Goal: Task Accomplishment & Management: Manage account settings

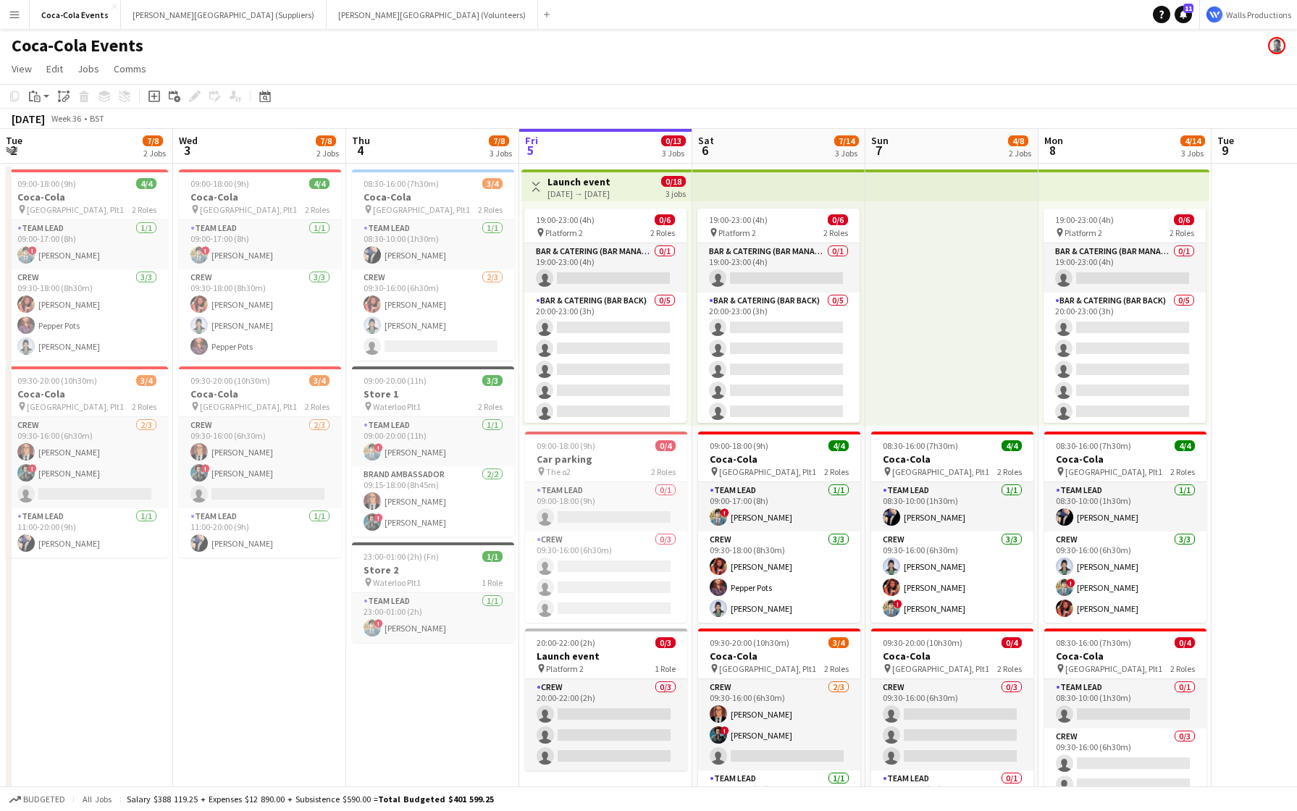
scroll to position [0, 347]
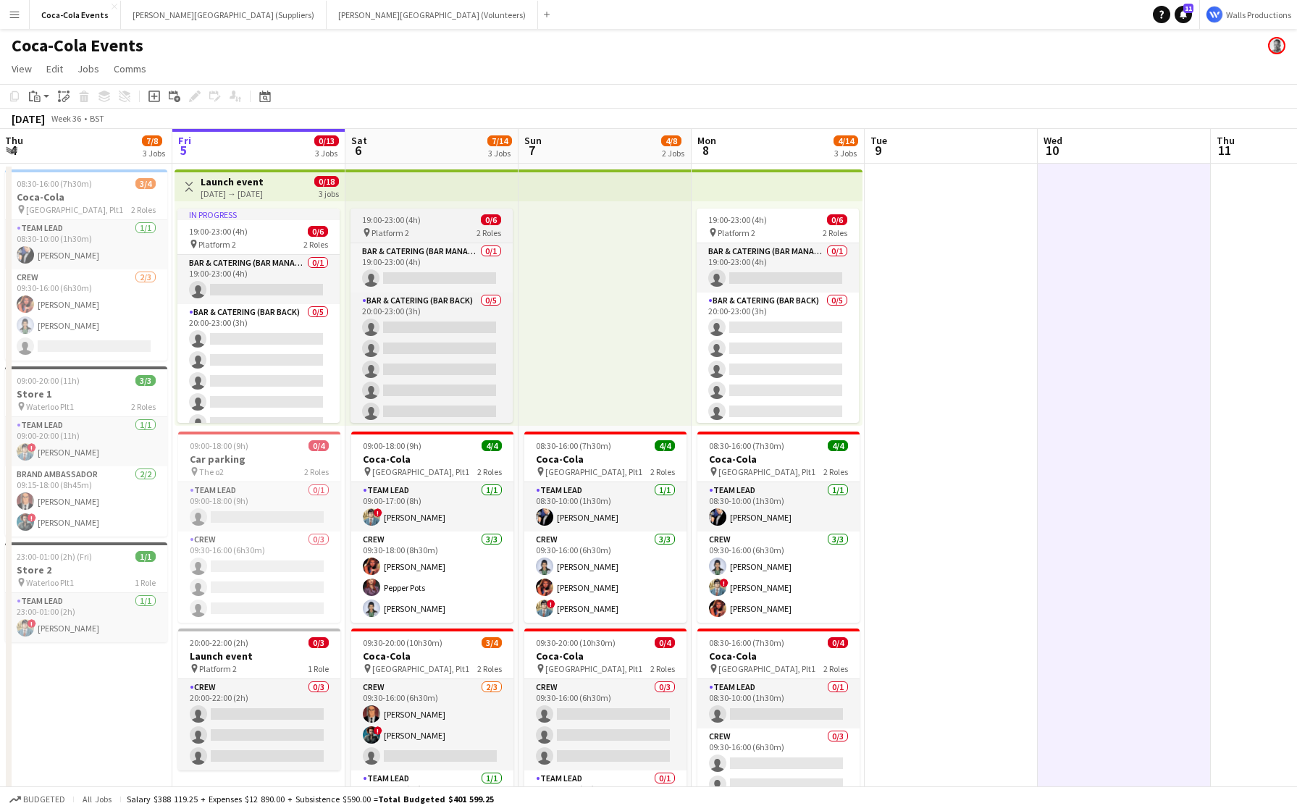
click at [416, 235] on div "pin Platform 2 2 Roles" at bounding box center [431, 233] width 162 height 12
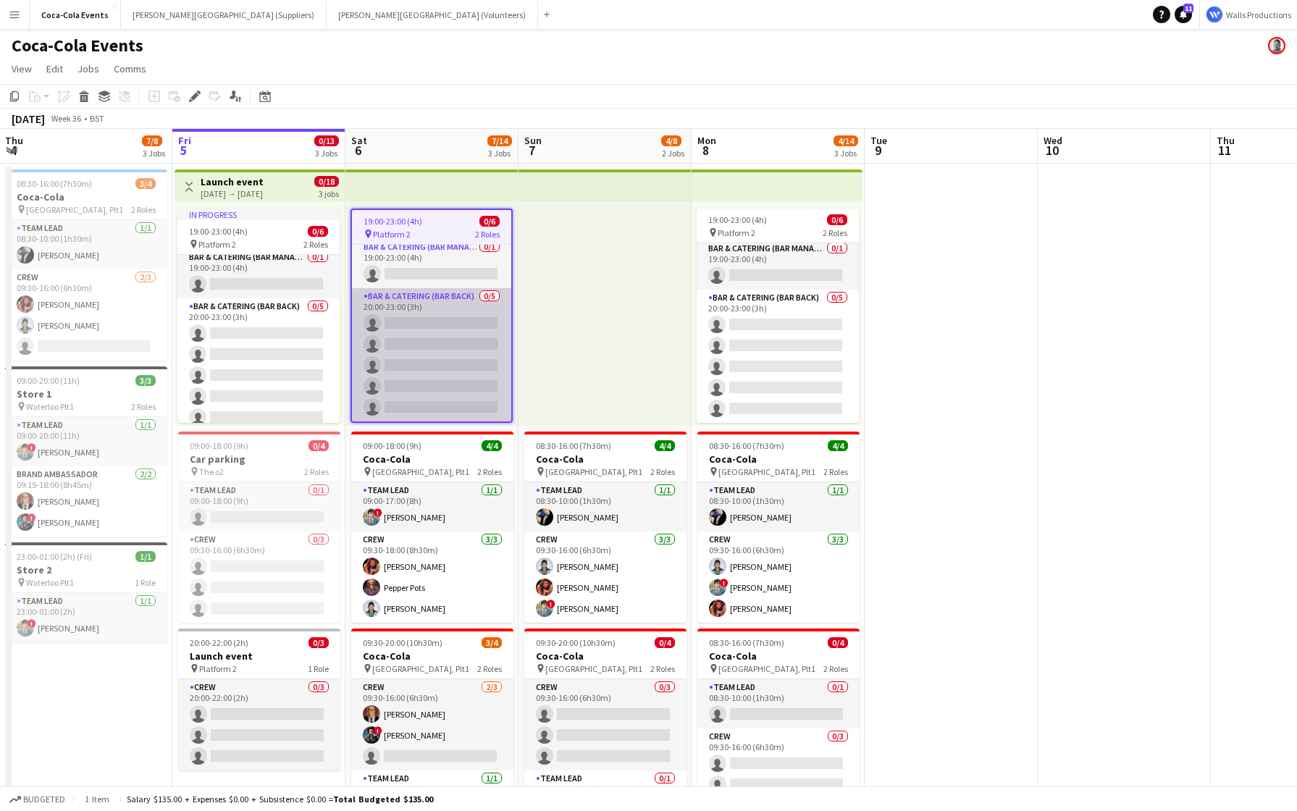
scroll to position [0, 0]
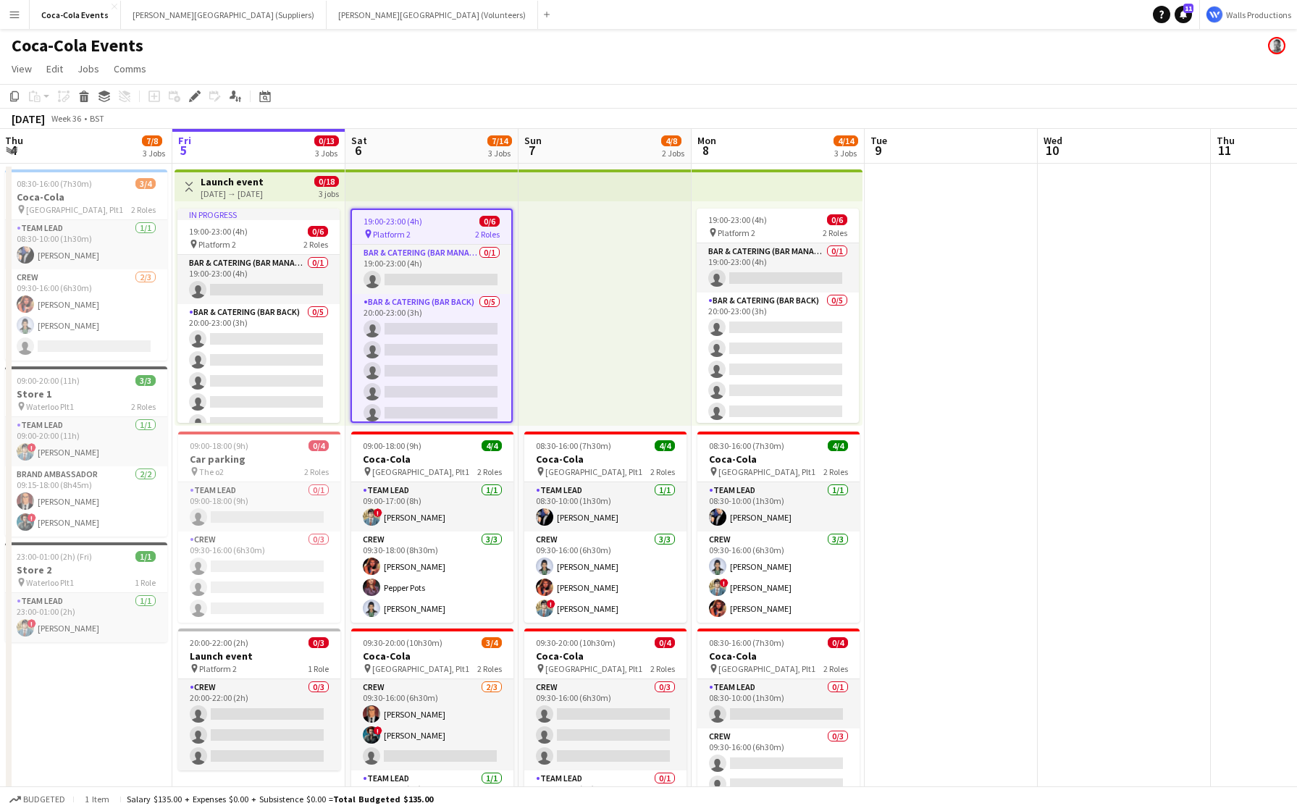
click at [387, 227] on app-job-card "19:00-23:00 (4h) 0/6 pin Platform 2 2 Roles Bar & Catering (Bar Manager) 0/1 19…" at bounding box center [431, 316] width 162 height 214
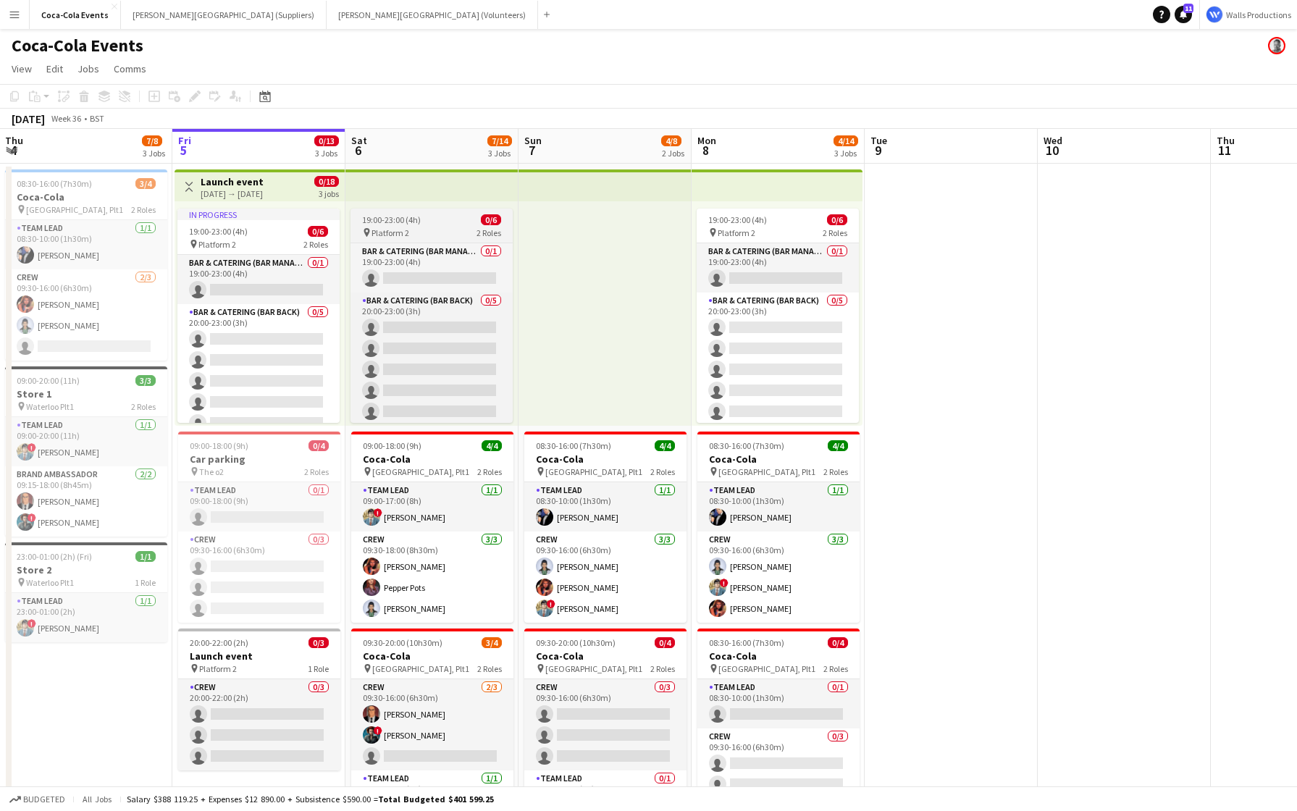
click at [387, 227] on span "Platform 2" at bounding box center [390, 232] width 38 height 11
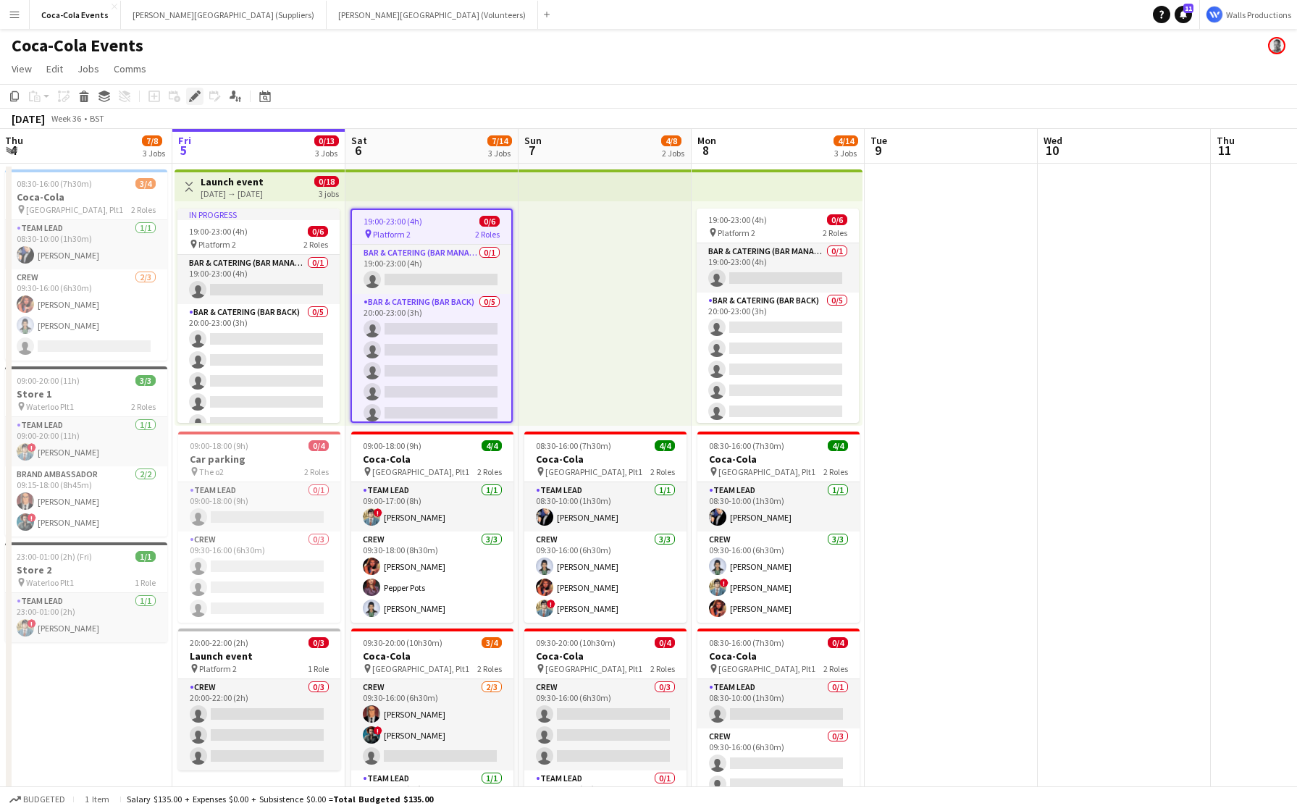
click at [198, 93] on icon "Edit" at bounding box center [195, 97] width 12 height 12
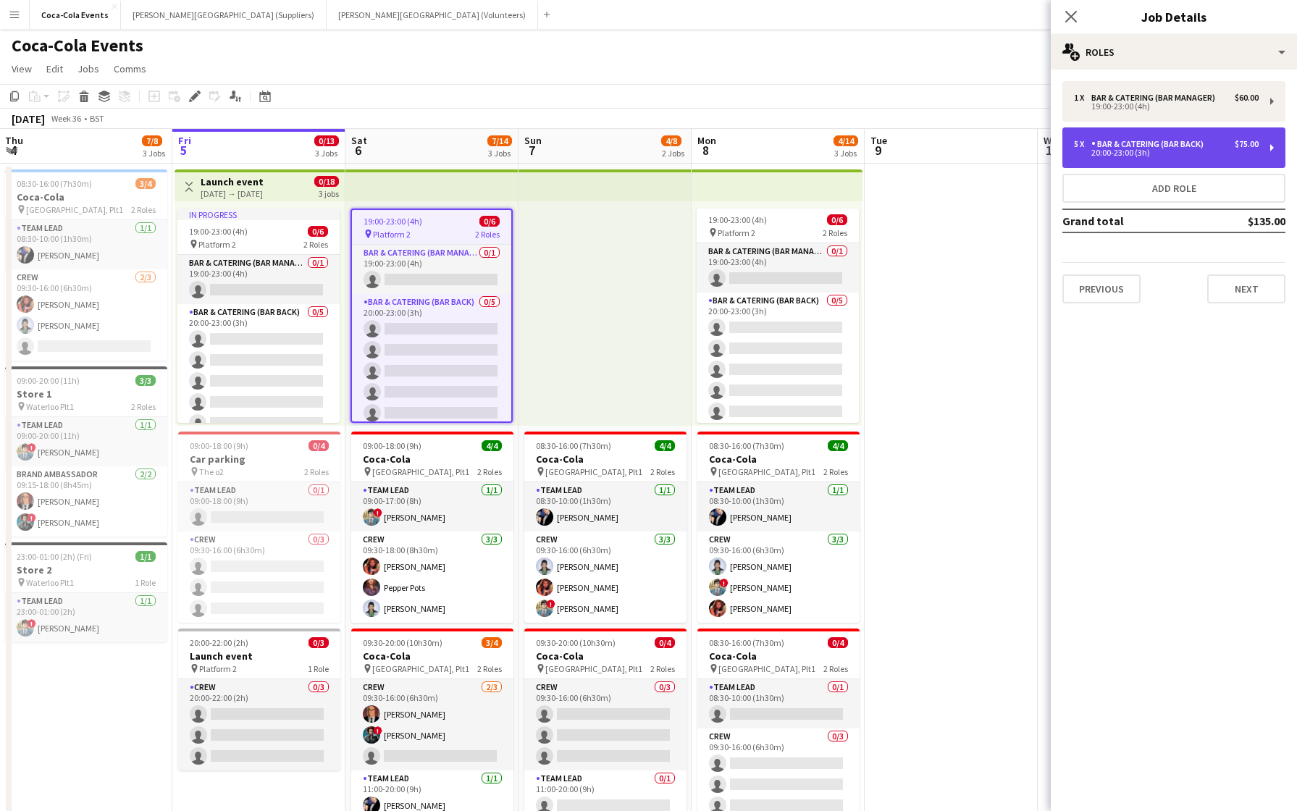
click at [1136, 155] on div "20:00-23:00 (3h)" at bounding box center [1166, 152] width 185 height 7
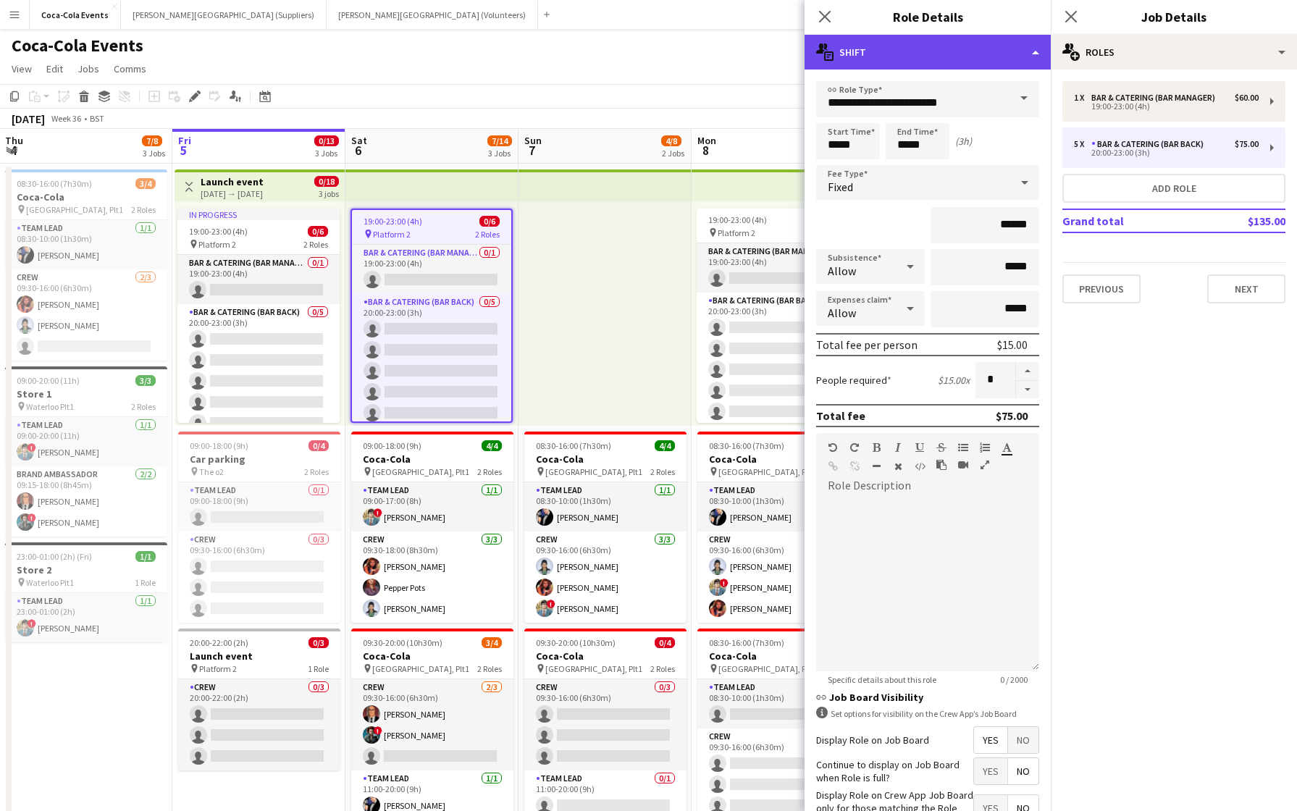
click at [940, 49] on div "multiple-actions-text Shift" at bounding box center [928, 52] width 246 height 35
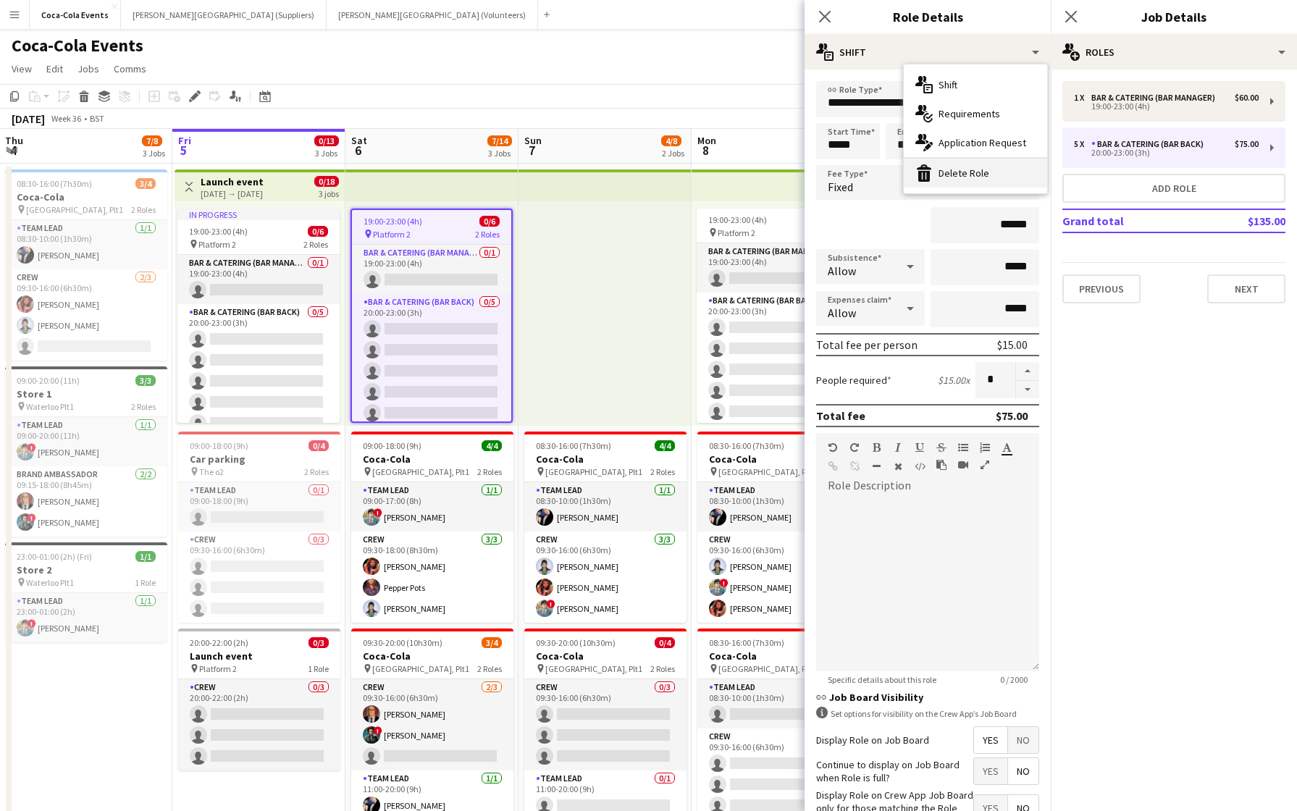
click at [968, 166] on div "bin-2 Delete Role" at bounding box center [975, 173] width 143 height 29
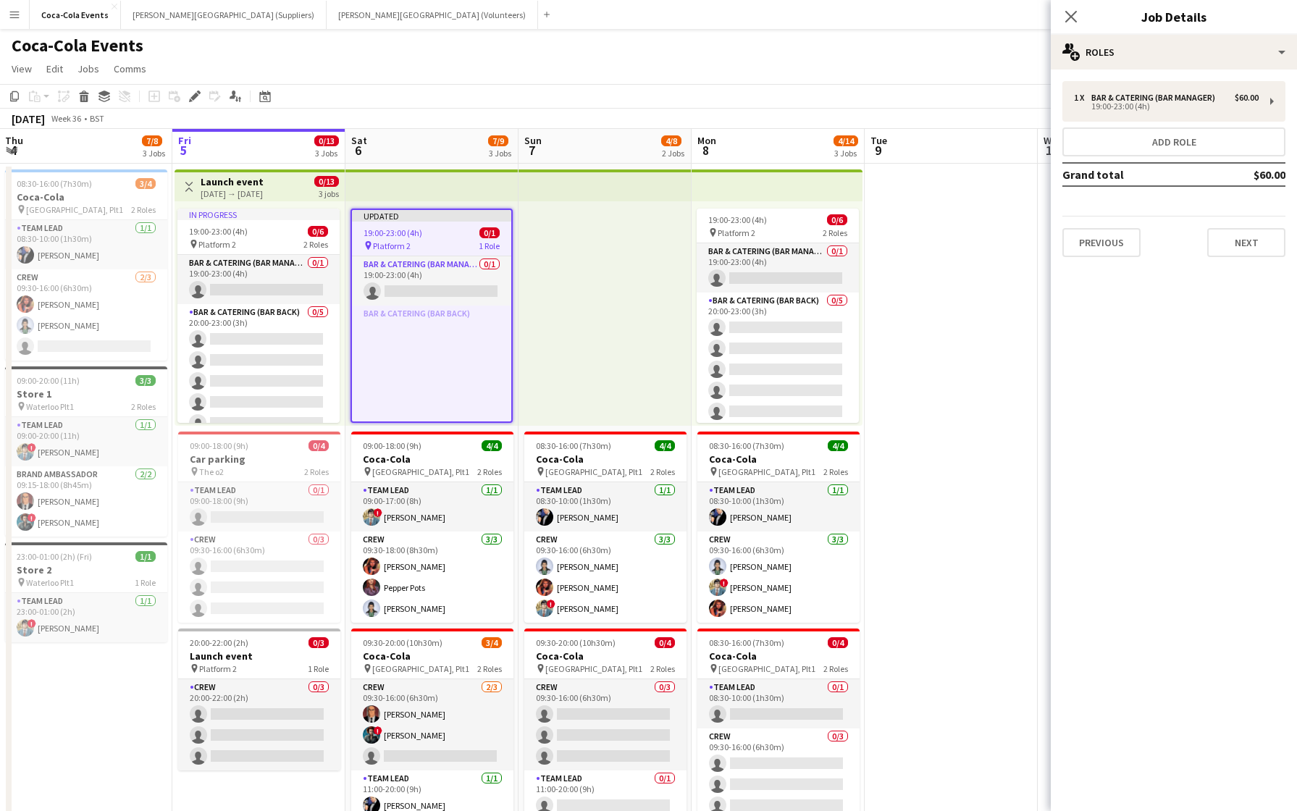
click at [713, 75] on app-page-menu "View Day view expanded Day view collapsed Month view Date picker Jump to [DATE]…" at bounding box center [648, 70] width 1297 height 28
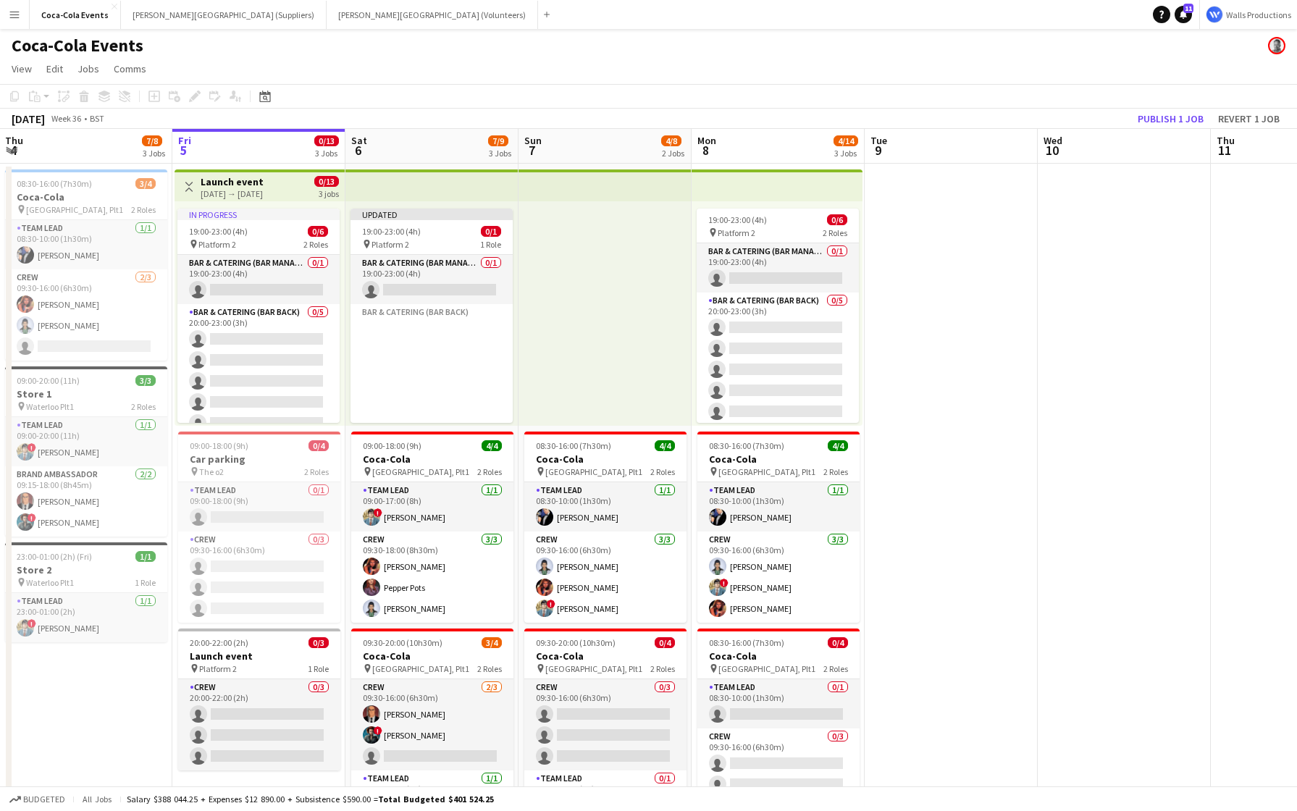
click at [1024, 254] on app-date-cell at bounding box center [951, 507] width 173 height 687
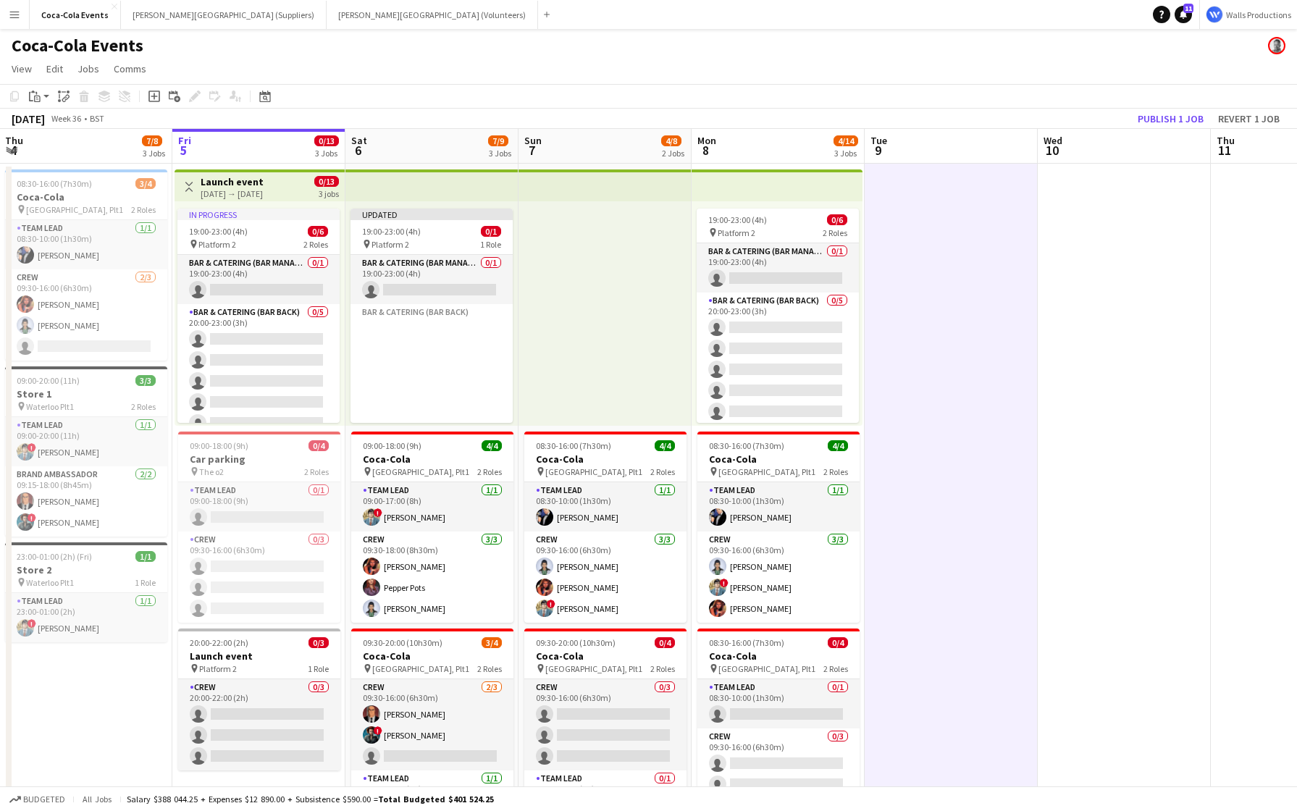
click at [1022, 279] on app-date-cell at bounding box center [951, 507] width 173 height 687
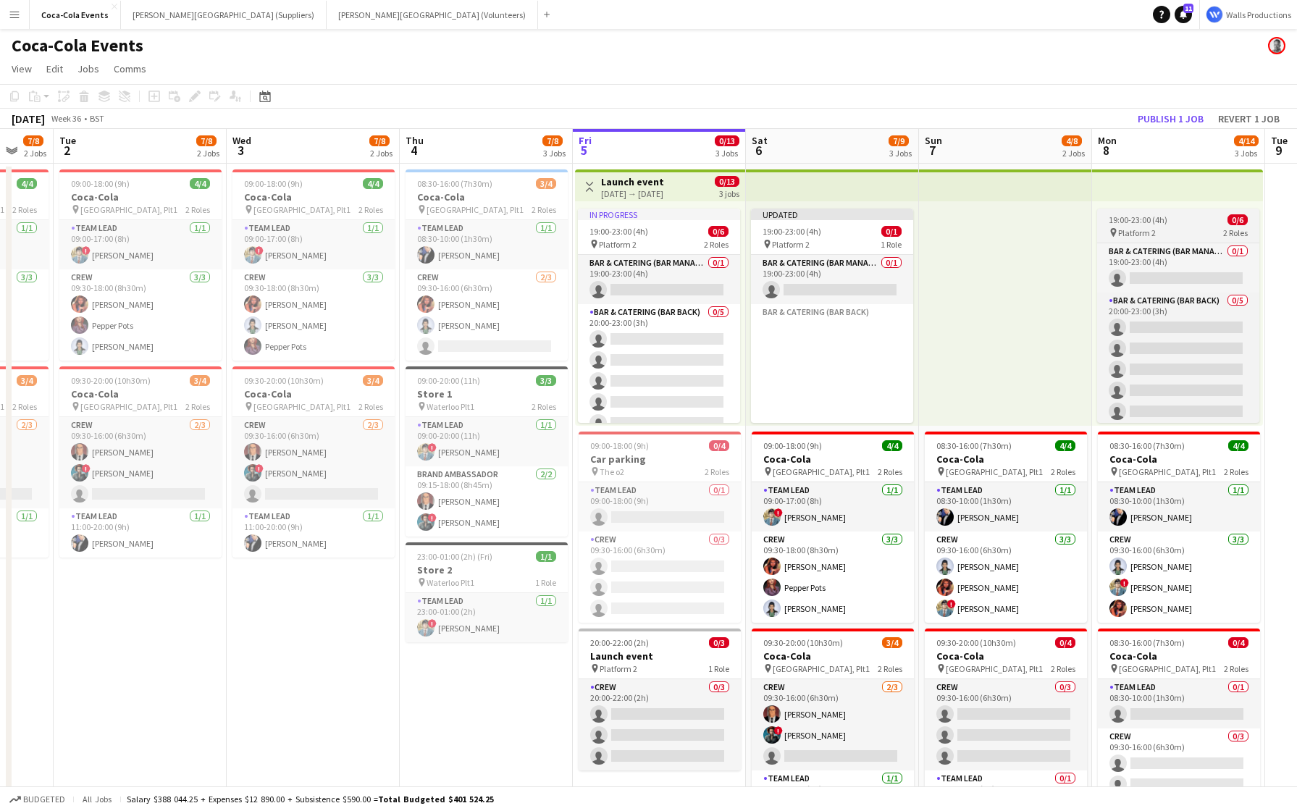
click at [1130, 238] on div "pin Platform 2 2 Roles" at bounding box center [1178, 233] width 162 height 12
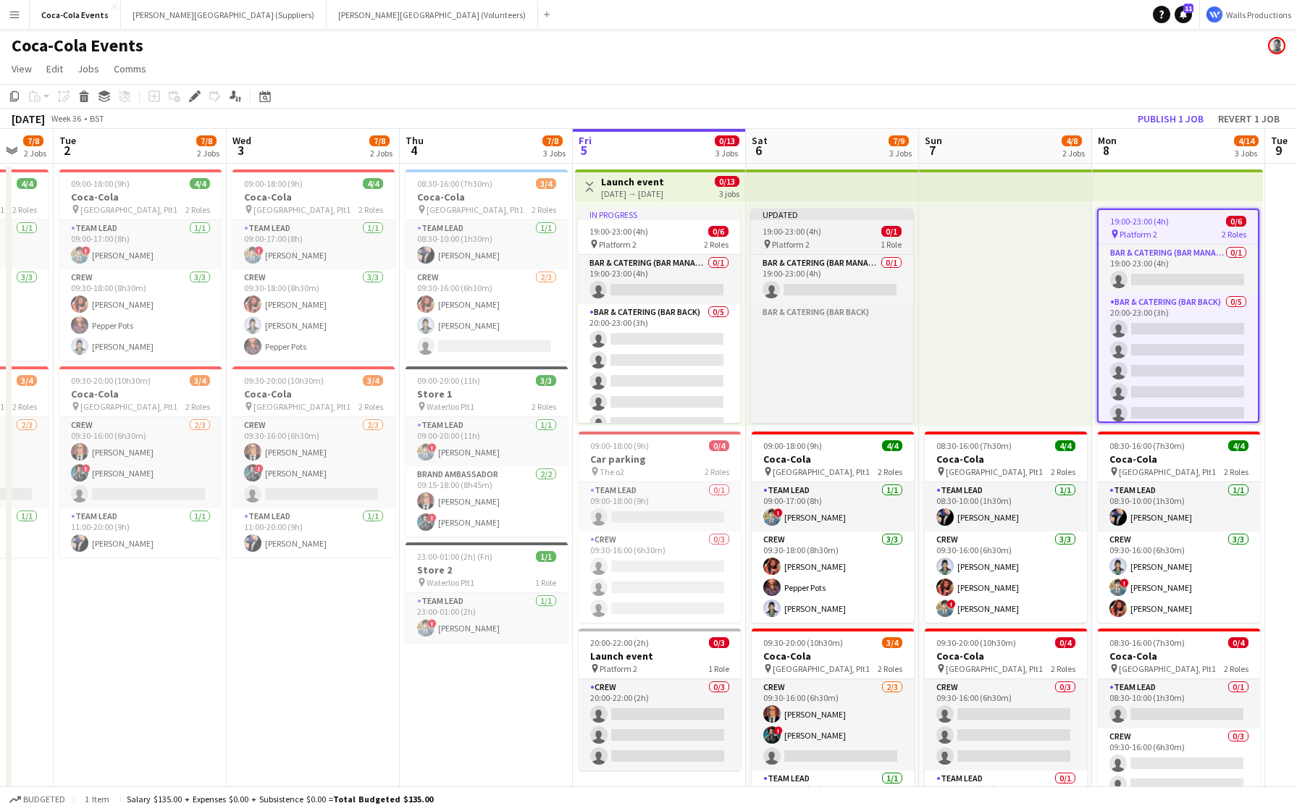
click at [832, 233] on div "19:00-23:00 (4h) 0/1" at bounding box center [832, 231] width 162 height 11
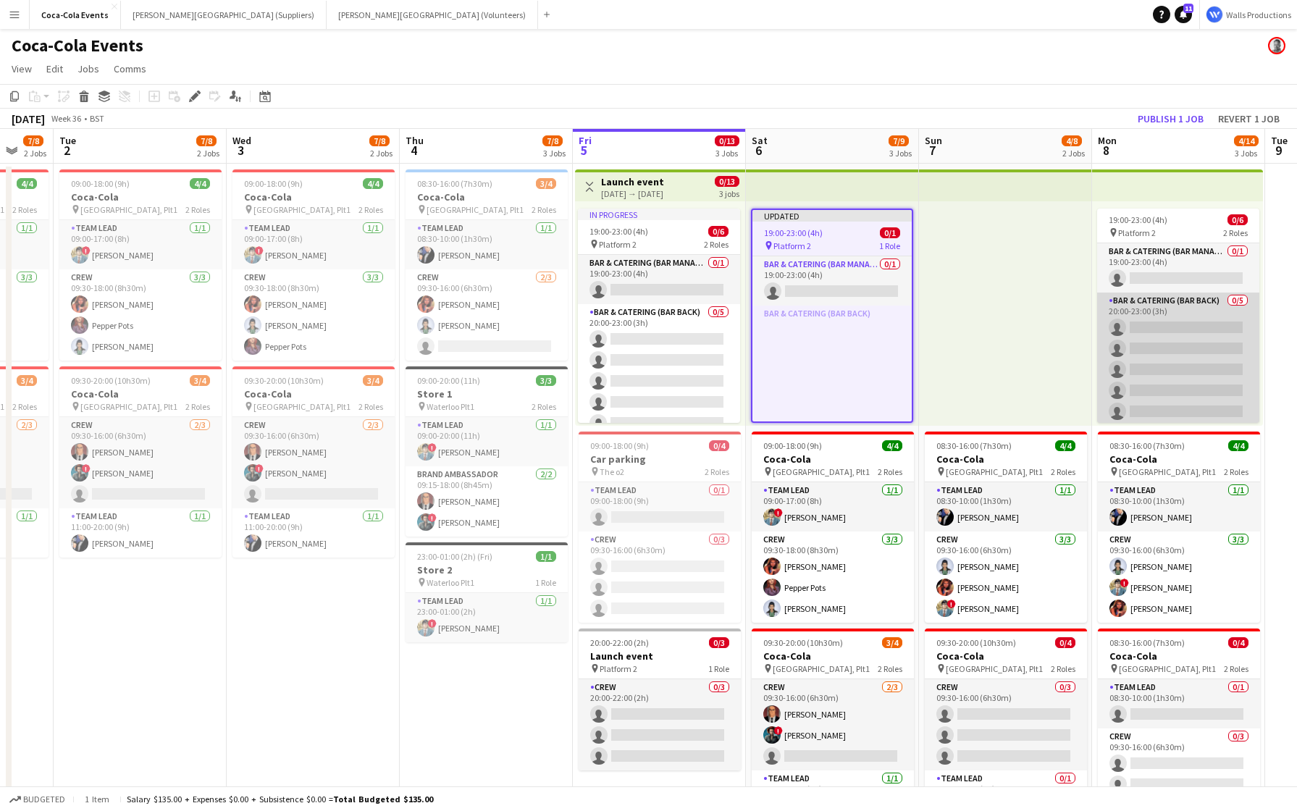
click at [1155, 330] on app-card-role "Bar & Catering (Bar Back) 0/5 20:00-23:00 (3h) single-neutral-actions single-ne…" at bounding box center [1178, 359] width 162 height 133
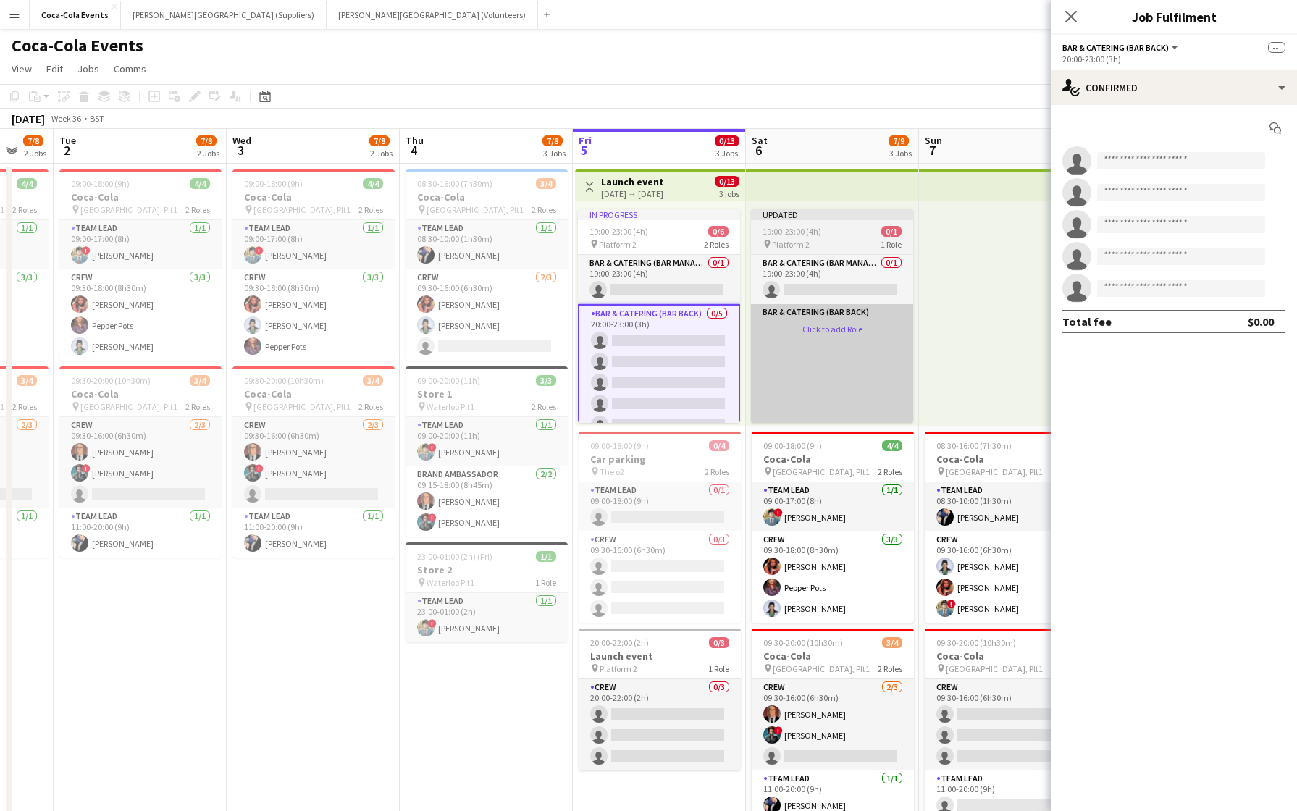
click at [868, 347] on app-card-role-placeholder "Bar & Catering (Bar Back) Click to add Role" at bounding box center [832, 370] width 162 height 133
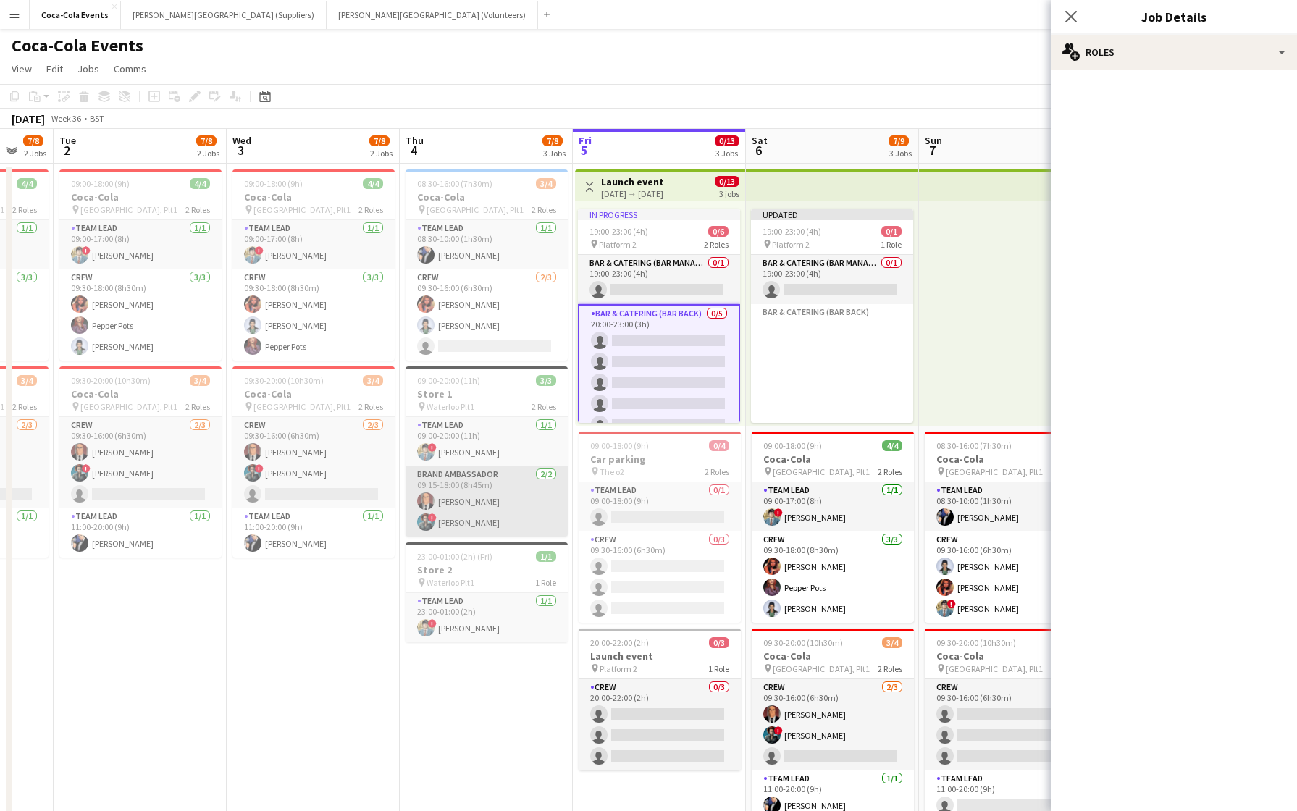
click at [464, 497] on app-card-role "Brand Ambassador [DATE] 09:15-18:00 (8h45m) [PERSON_NAME] ! [PERSON_NAME]" at bounding box center [487, 501] width 162 height 70
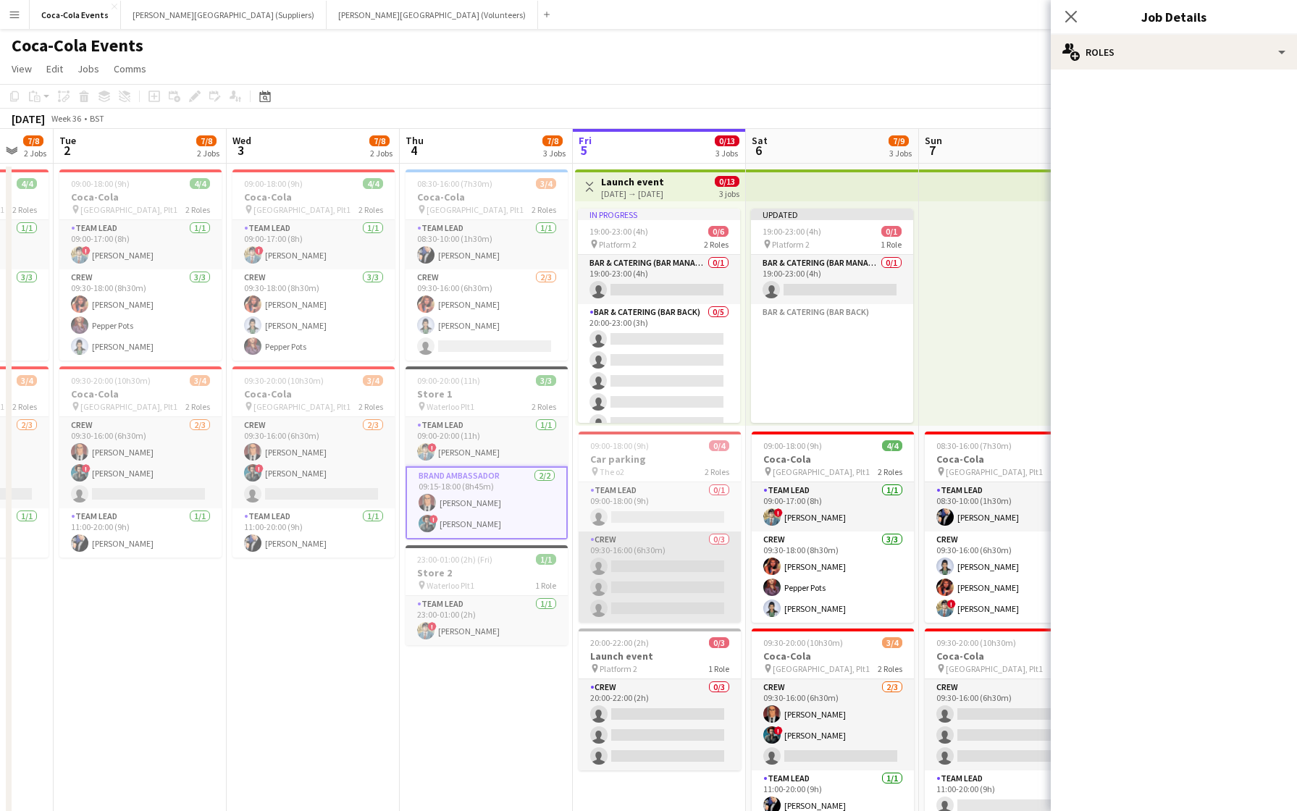
click at [658, 570] on app-card-role "Crew 0/3 09:30-16:00 (6h30m) single-neutral-actions single-neutral-actions sing…" at bounding box center [660, 577] width 162 height 91
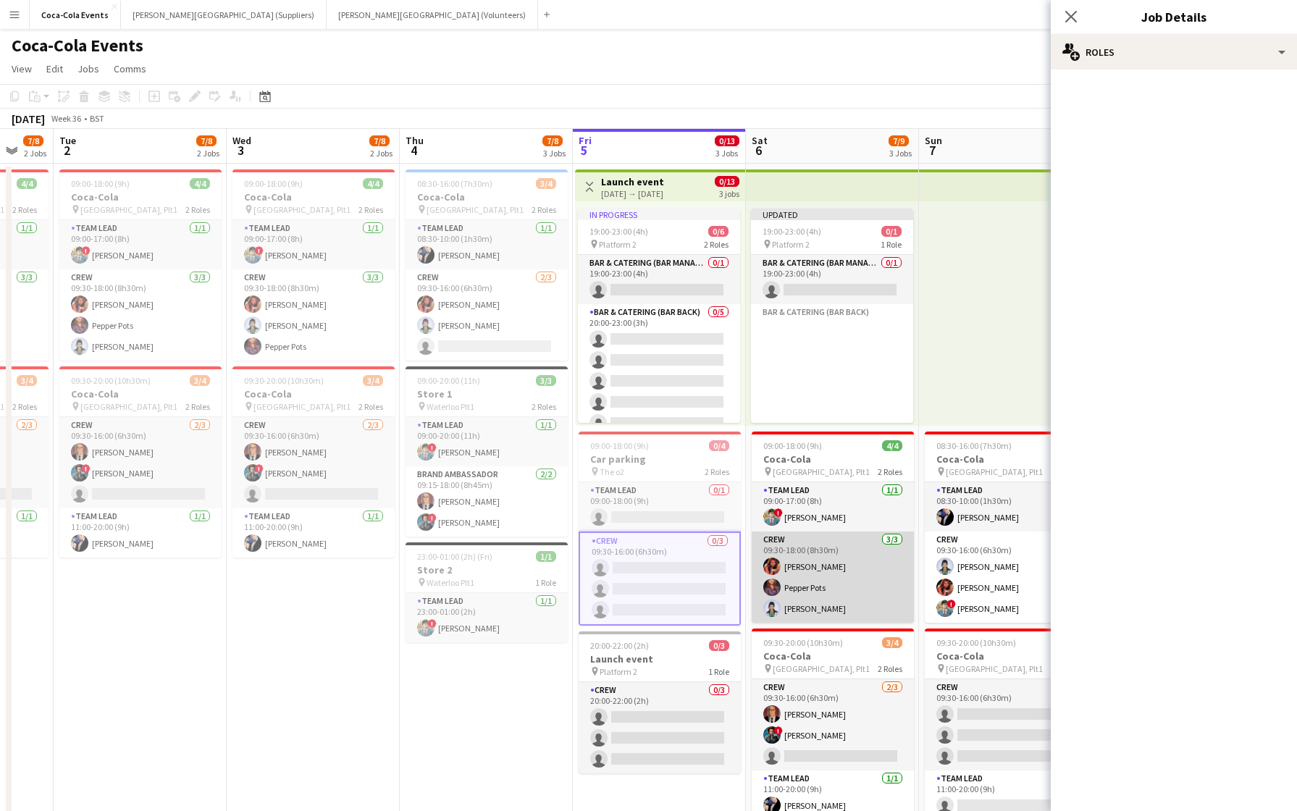
scroll to position [0, 293]
click at [826, 586] on app-card-role "Crew [DATE] 09:30-18:00 (8h30m) [PERSON_NAME] Pepper Pots [PERSON_NAME]" at bounding box center [832, 577] width 162 height 91
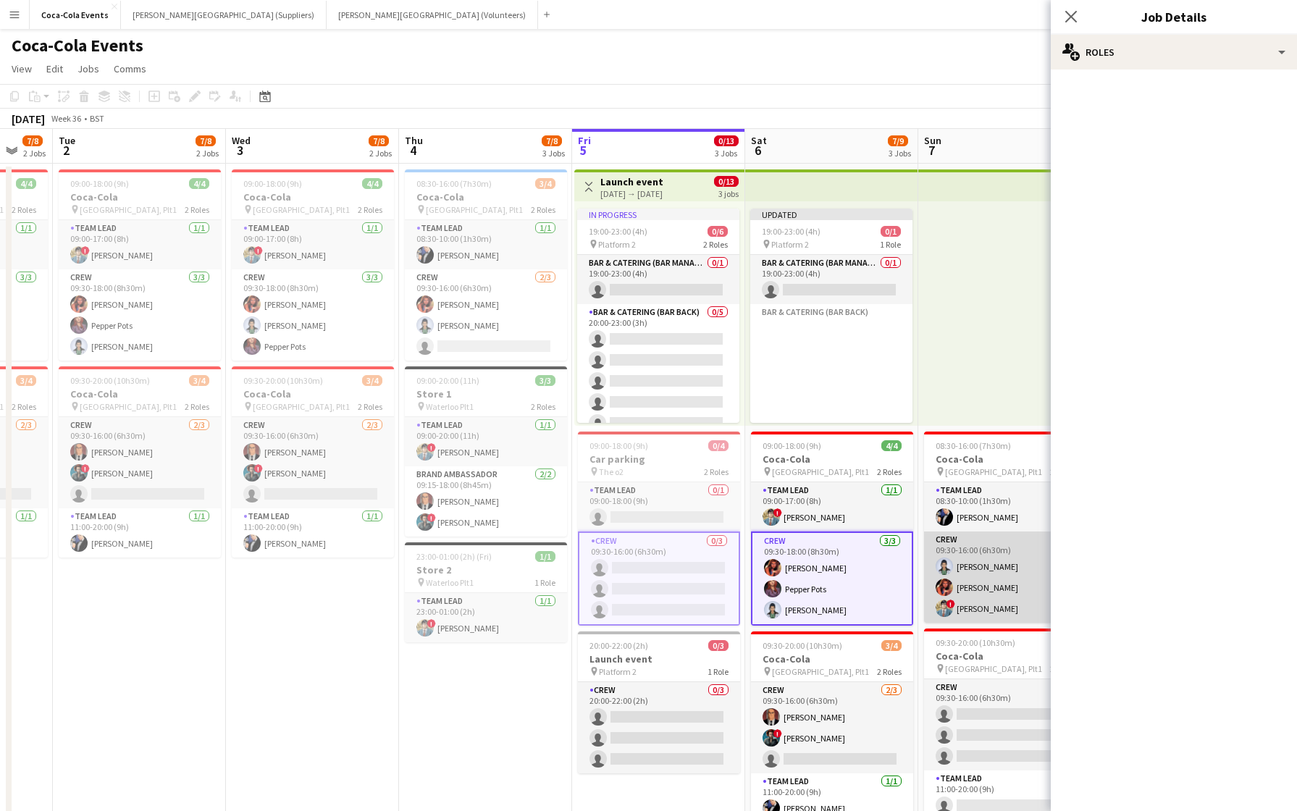
click at [993, 586] on app-card-role "Crew [DATE] 09:30-16:00 (6h30m) [PERSON_NAME] [PERSON_NAME] ! [PERSON_NAME]" at bounding box center [1005, 577] width 162 height 91
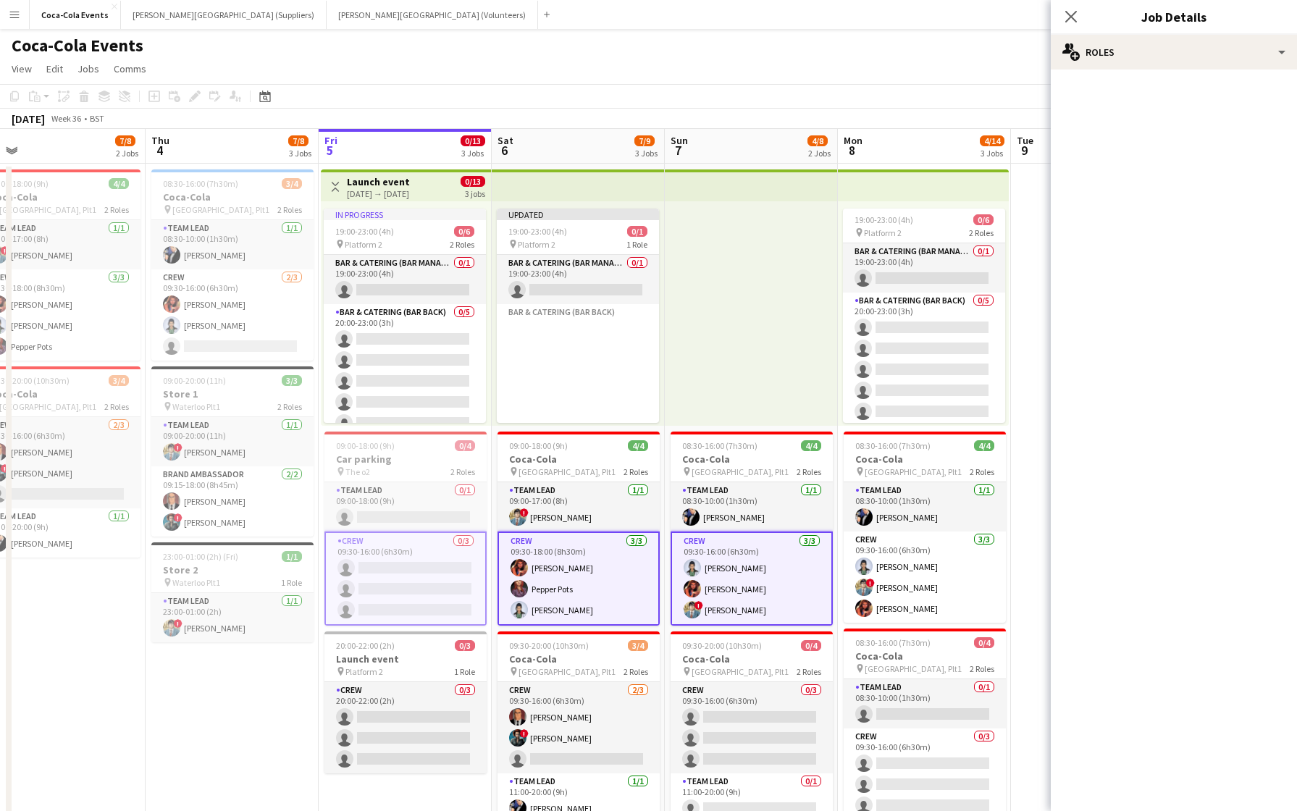
scroll to position [0, 569]
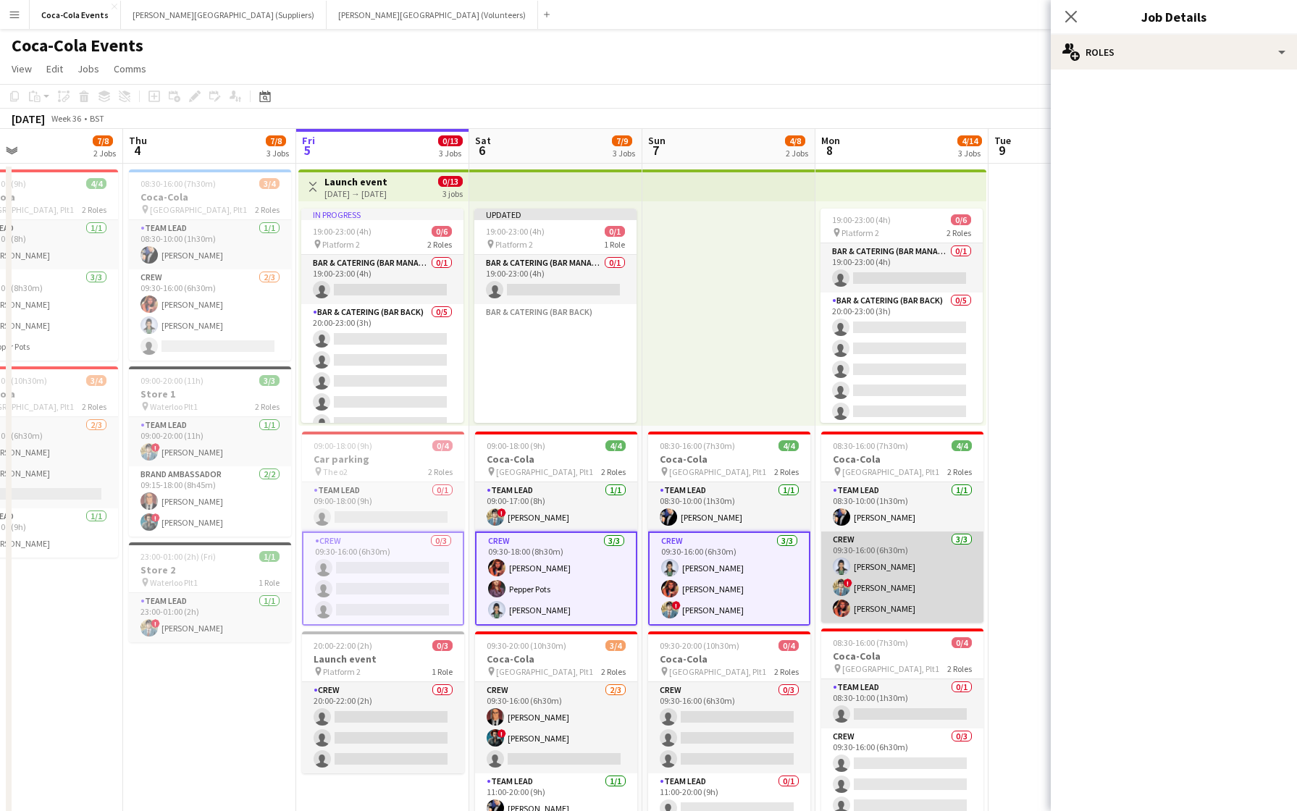
click at [848, 568] on app-user-avatar at bounding box center [841, 566] width 17 height 17
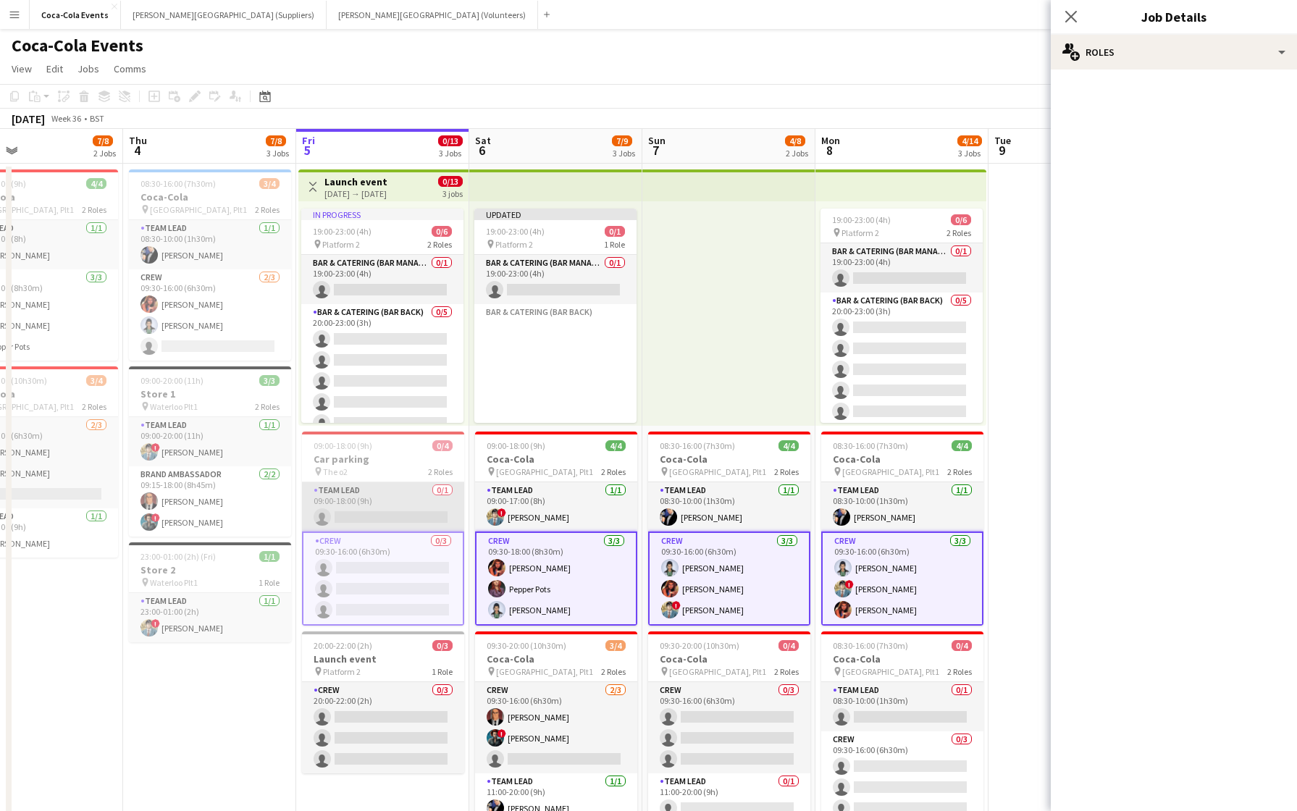
click at [384, 508] on app-card-role "Team Lead 0/1 09:00-18:00 (9h) single-neutral-actions" at bounding box center [383, 506] width 162 height 49
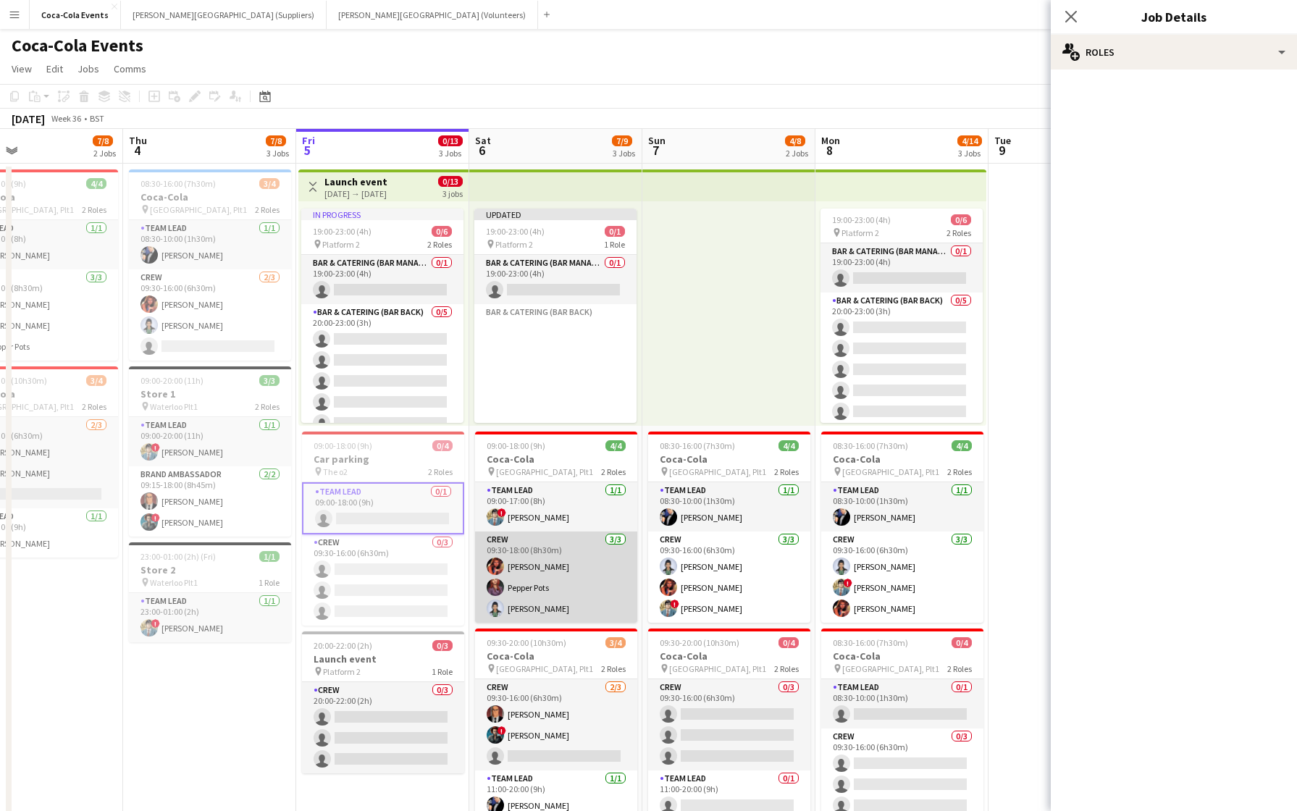
click at [545, 566] on app-card-role "Crew [DATE] 09:30-18:00 (8h30m) [PERSON_NAME] Pepper Pots [PERSON_NAME]" at bounding box center [556, 577] width 162 height 91
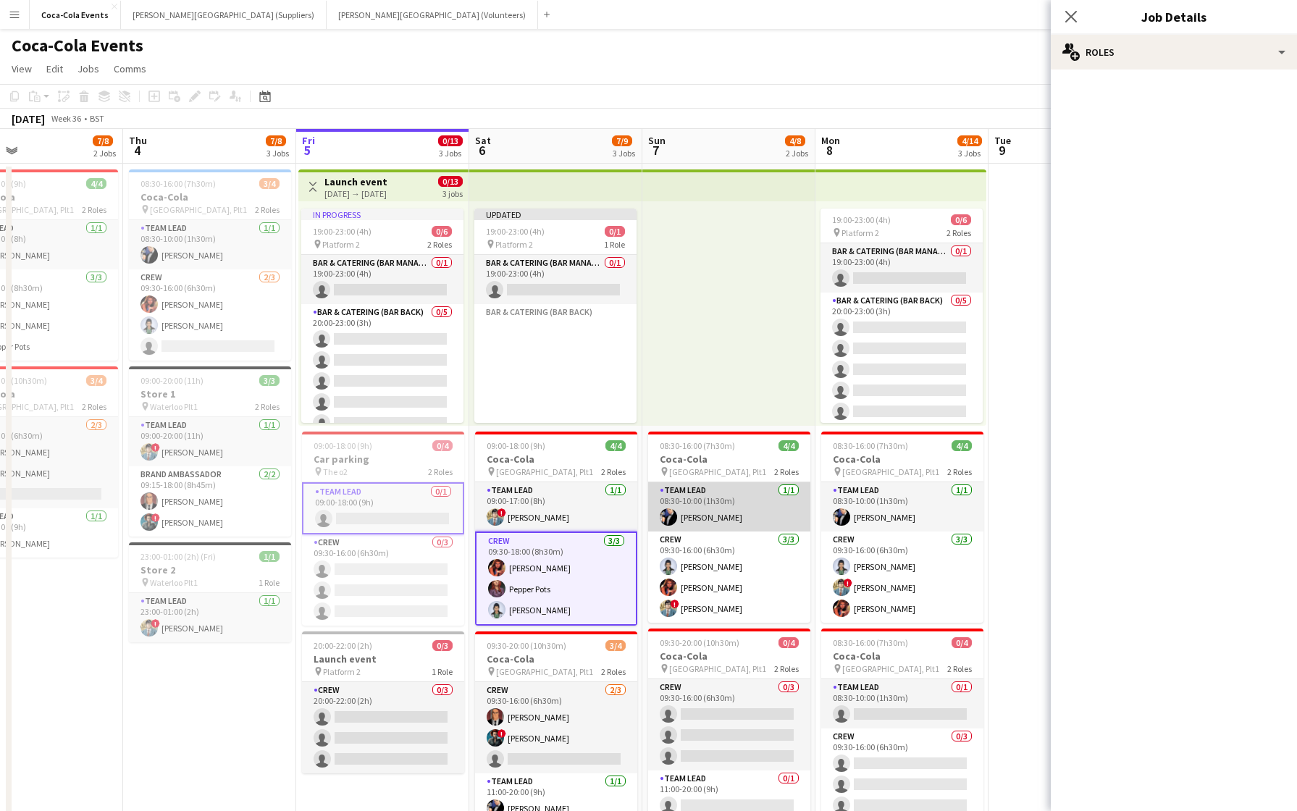
click at [728, 483] on app-card-role "Team Lead [DATE] 08:30-10:00 (1h30m) [PERSON_NAME]" at bounding box center [729, 506] width 162 height 49
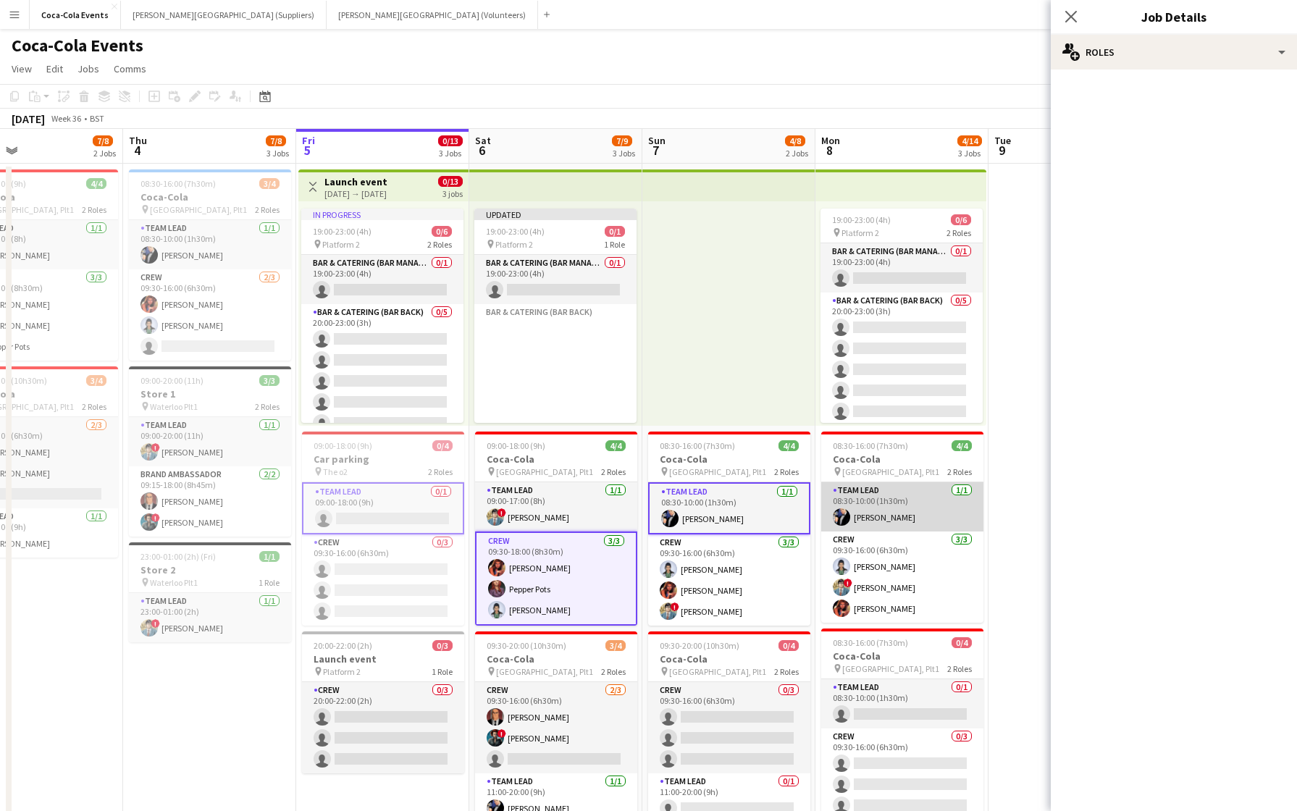
click at [891, 505] on app-card-role "Team Lead [DATE] 08:30-10:00 (1h30m) [PERSON_NAME]" at bounding box center [902, 506] width 162 height 49
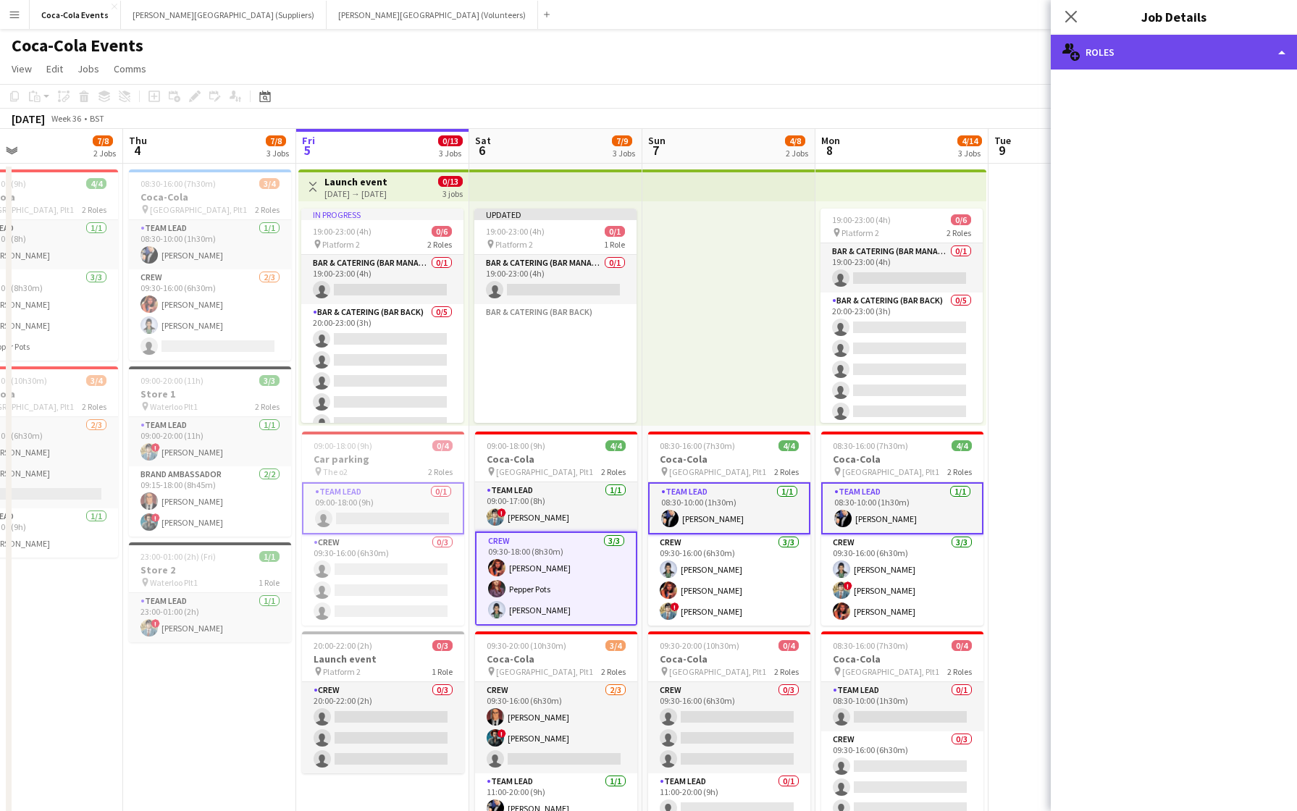
click at [1151, 55] on div "multiple-users-add Roles" at bounding box center [1174, 52] width 246 height 35
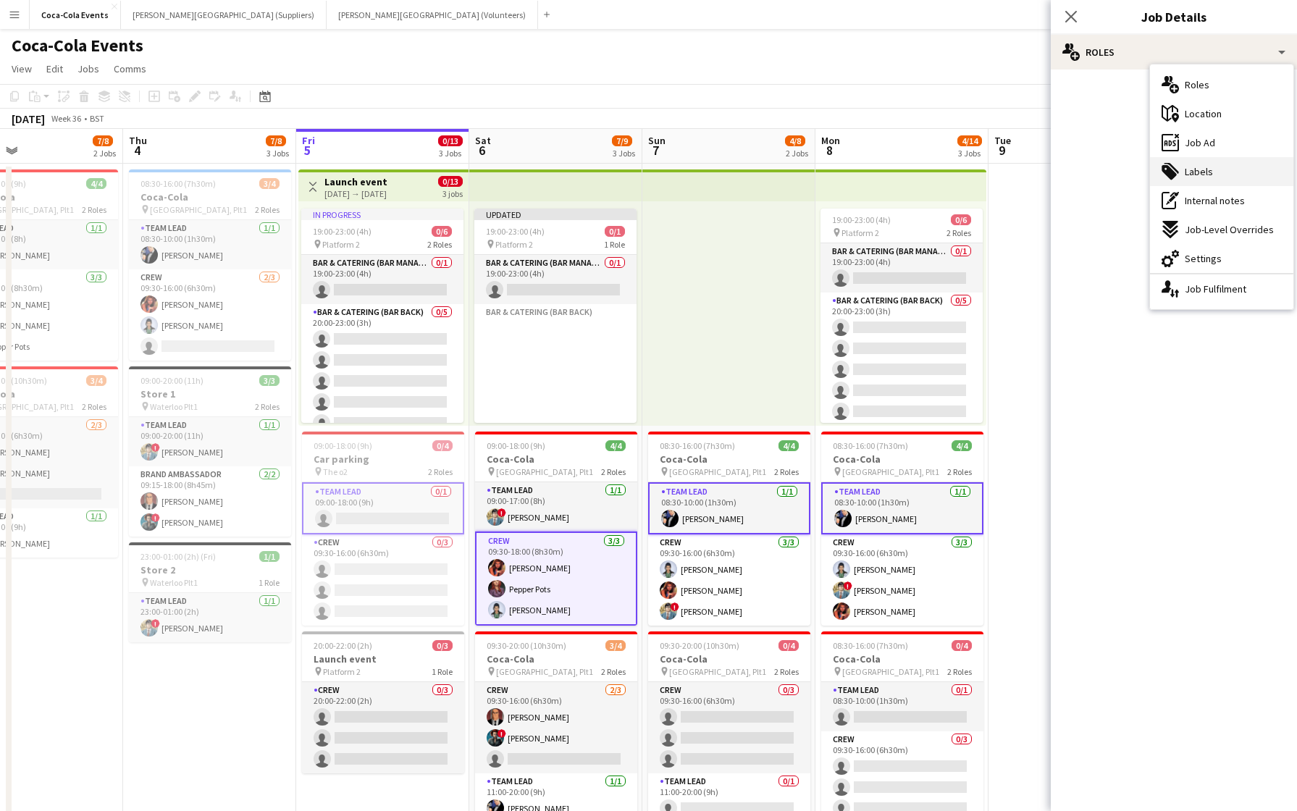
click at [1219, 161] on div "tags-double Labels" at bounding box center [1221, 171] width 143 height 29
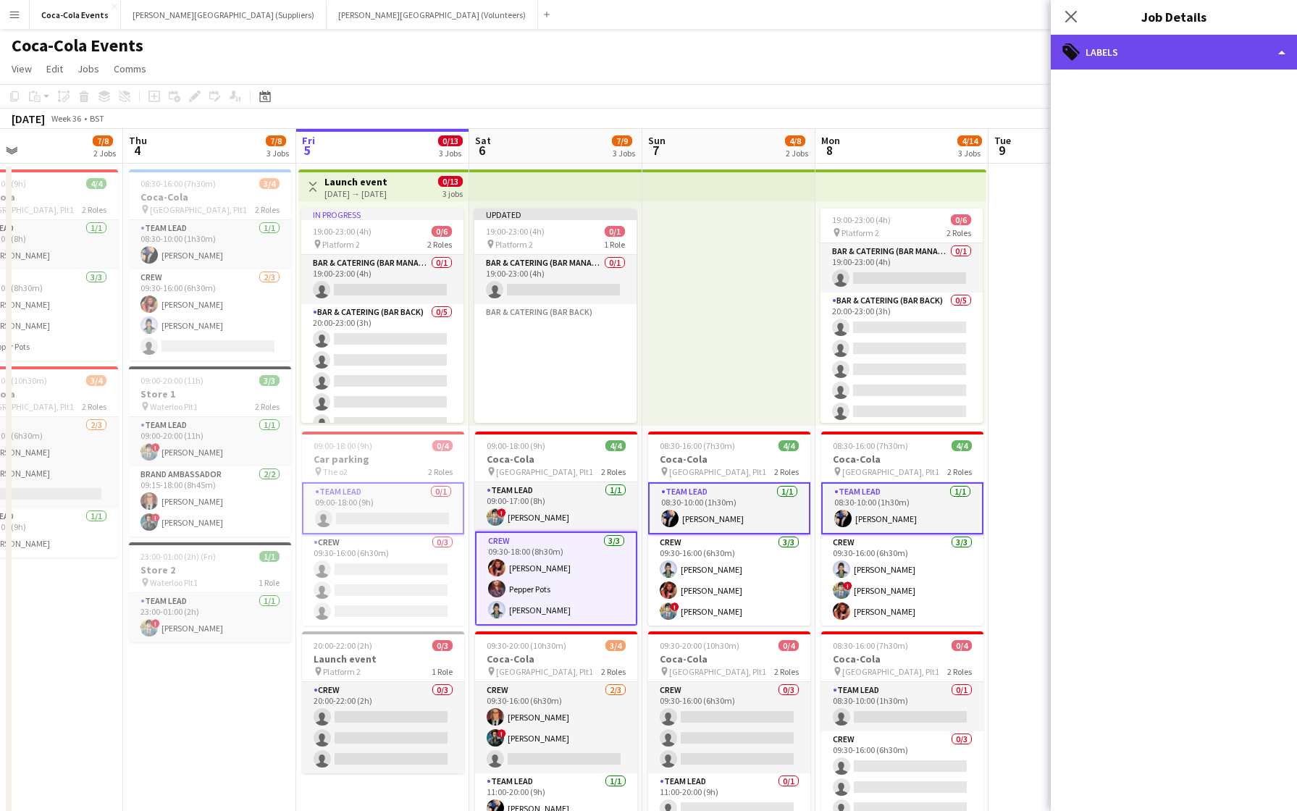
click at [1096, 47] on div "tags-double Labels" at bounding box center [1174, 52] width 246 height 35
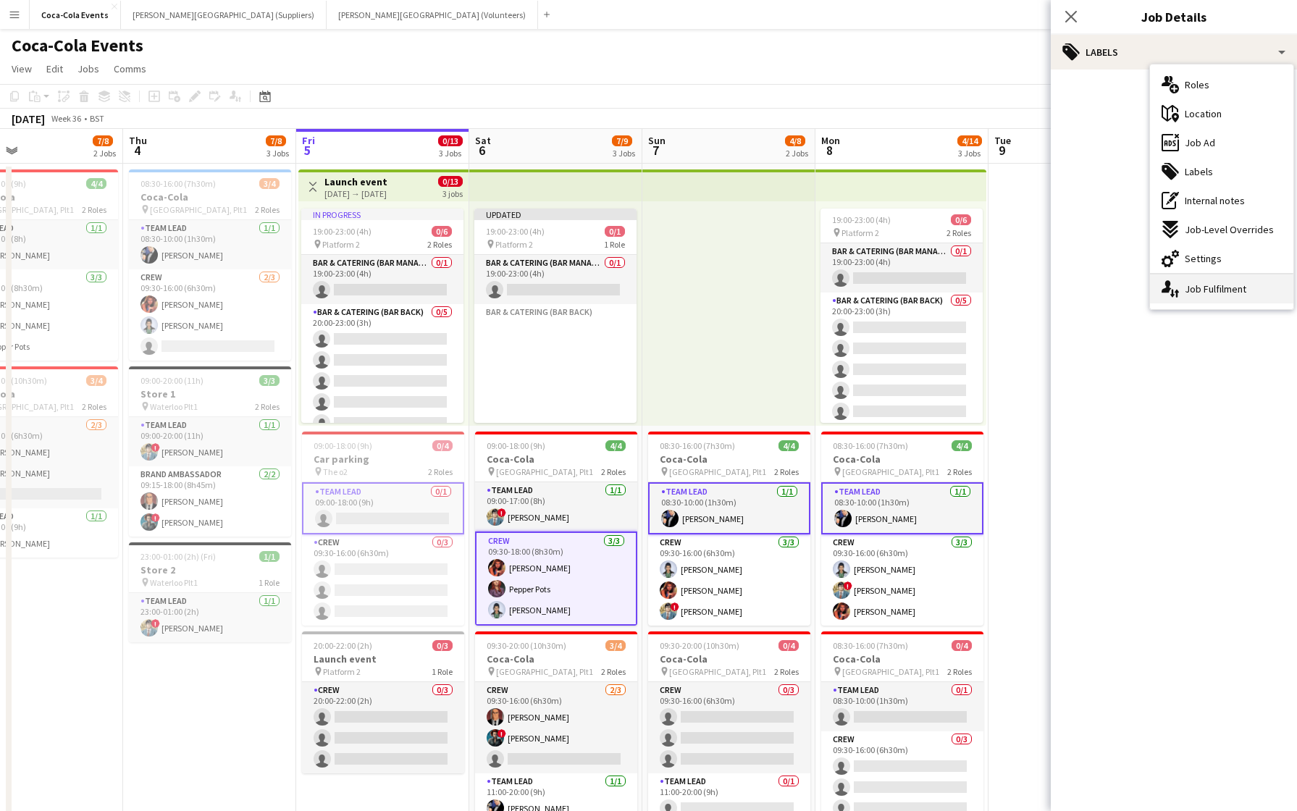
click at [1211, 289] on div "single-neutral-actions-up-down Job Fulfilment" at bounding box center [1221, 288] width 143 height 29
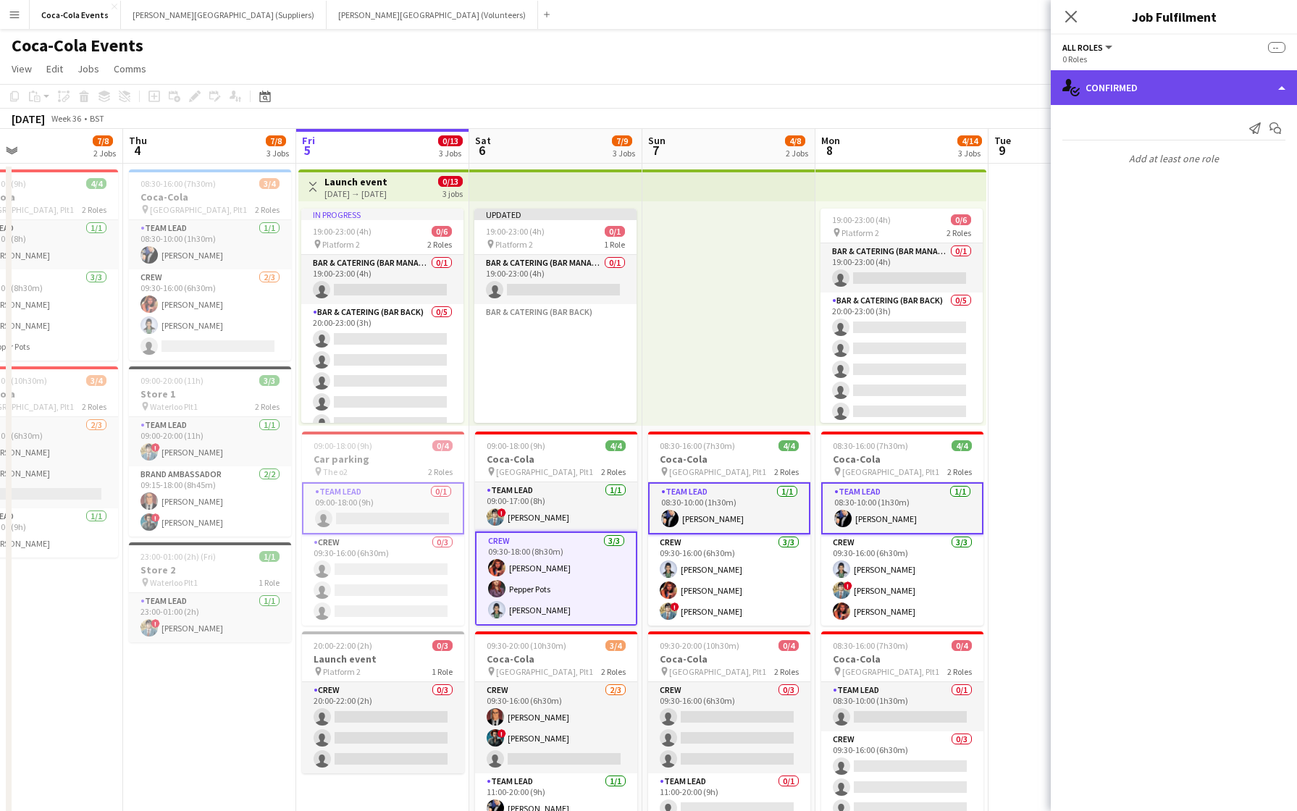
click at [1101, 96] on div "single-neutral-actions-check-2 Confirmed" at bounding box center [1174, 87] width 246 height 35
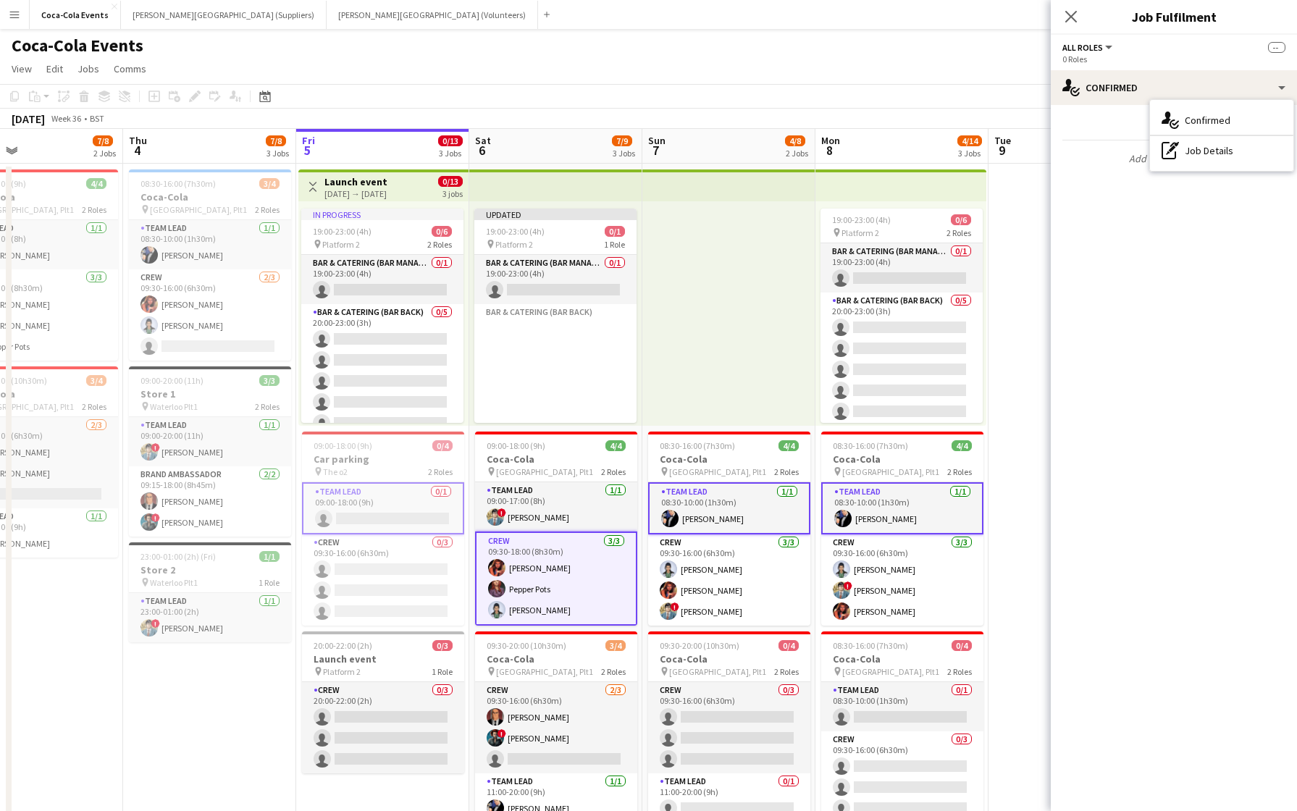
click at [1120, 254] on mat-expansion-panel "check Confirmed Send notification Start chat Add at least one role" at bounding box center [1174, 458] width 246 height 706
click at [1024, 317] on app-date-cell at bounding box center [1074, 507] width 173 height 687
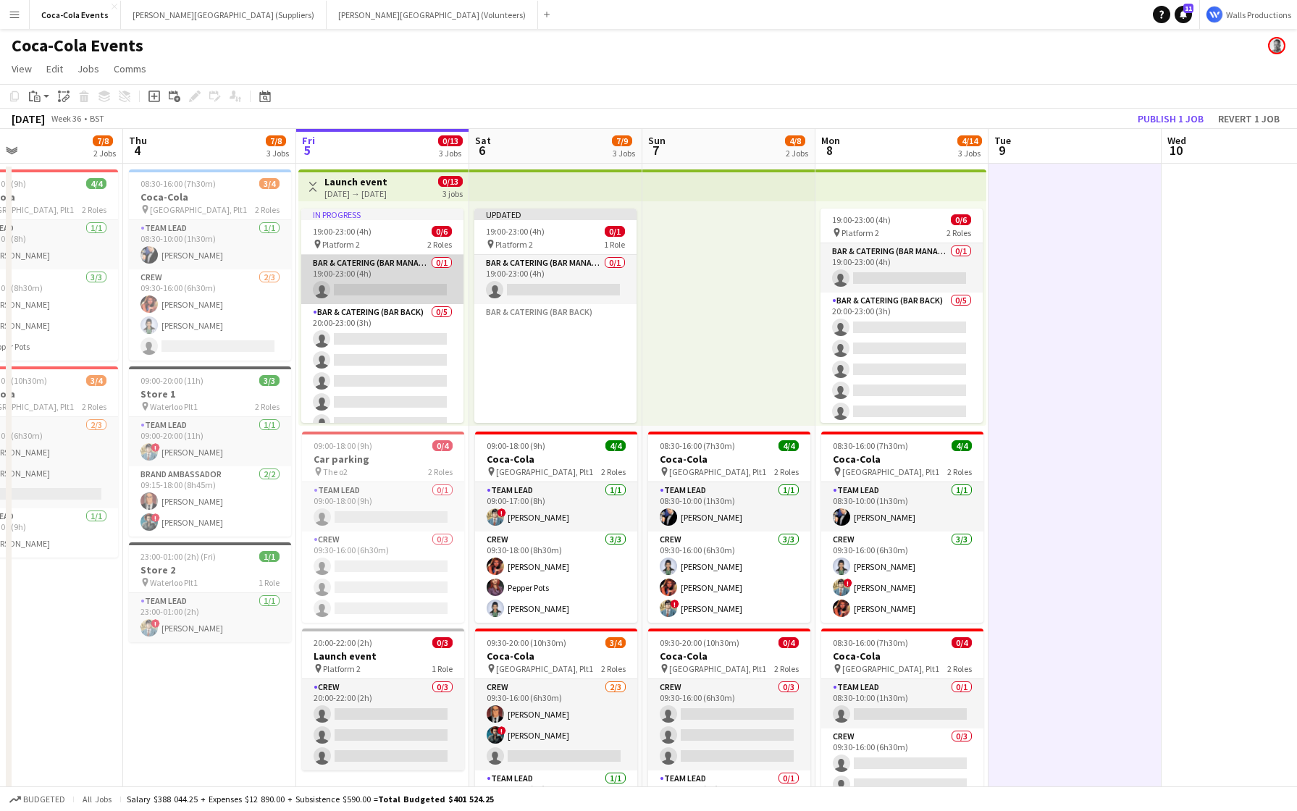
click at [364, 276] on app-card-role "Bar & Catering (Bar Manager) 0/1 19:00-23:00 (4h) single-neutral-actions" at bounding box center [382, 279] width 162 height 49
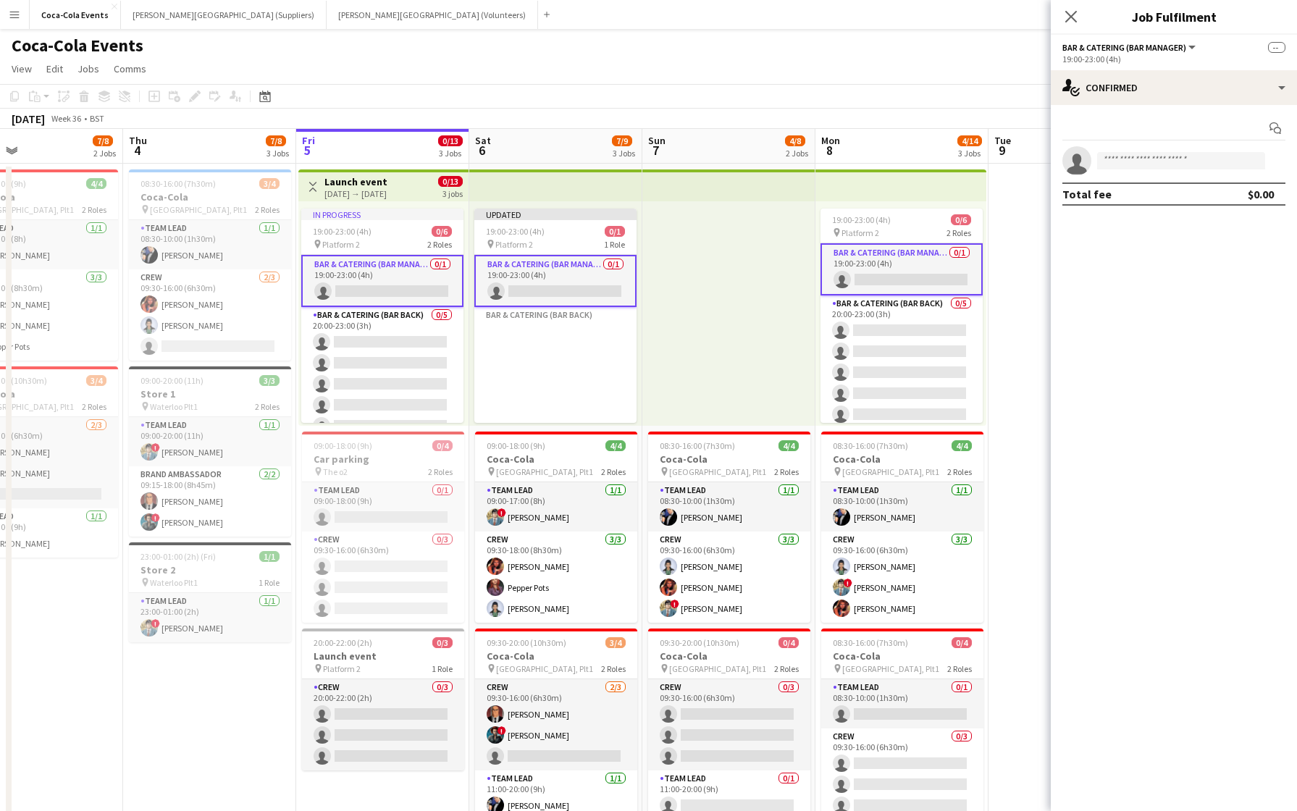
click at [744, 362] on div at bounding box center [728, 313] width 173 height 224
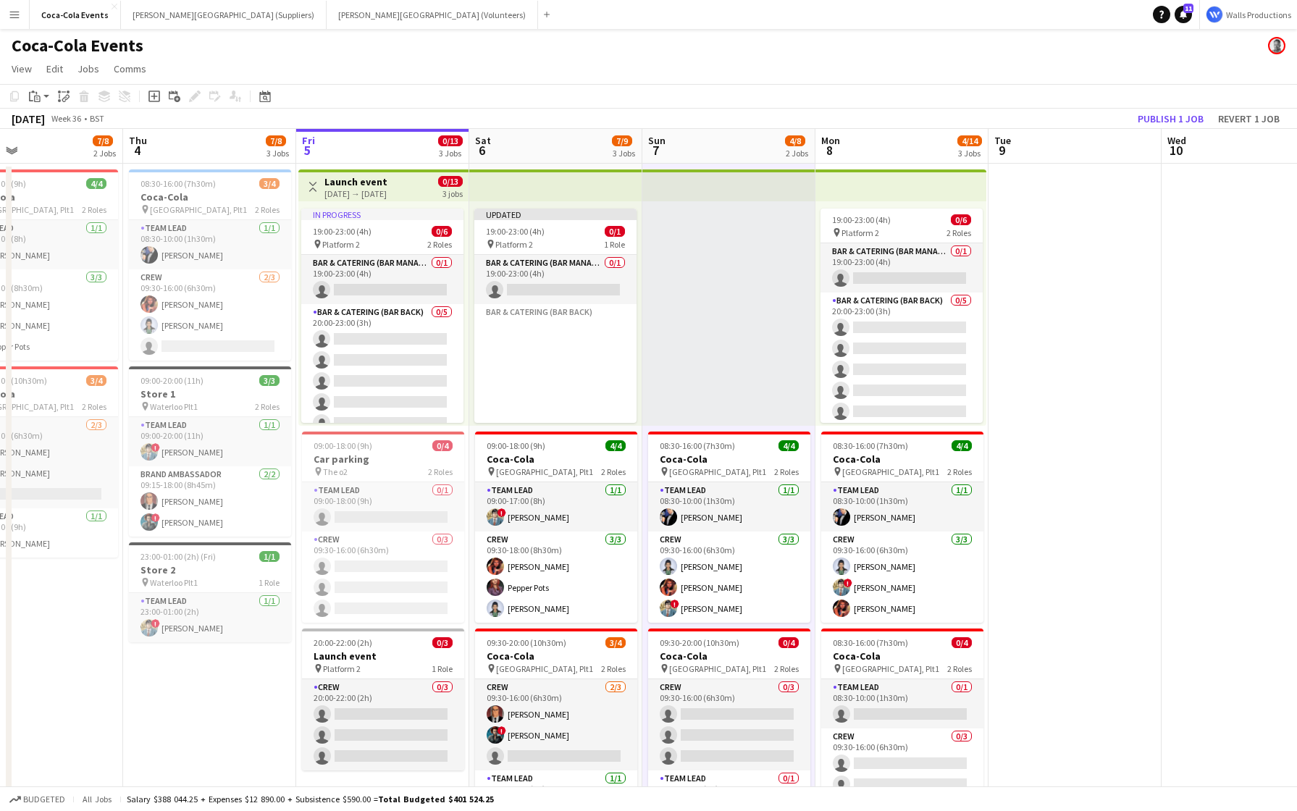
click at [744, 362] on div at bounding box center [728, 313] width 173 height 224
